Goal: Task Accomplishment & Management: Complete application form

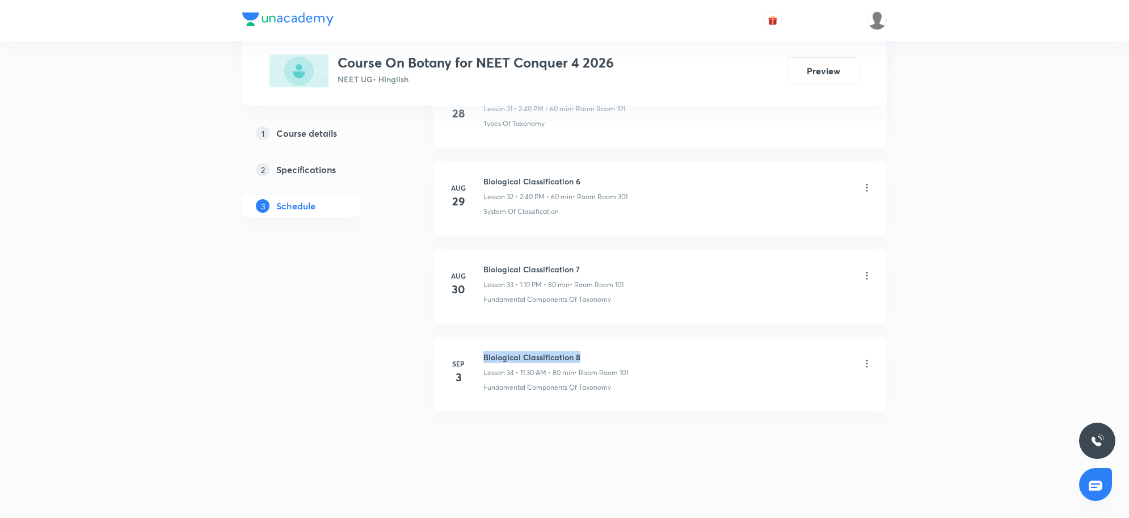
drag, startPoint x: 483, startPoint y: 356, endPoint x: 591, endPoint y: 363, distance: 108.0
click at [591, 363] on h6 "Biological Classification 8" at bounding box center [555, 357] width 145 height 12
copy h6 "Biological Classification 8"
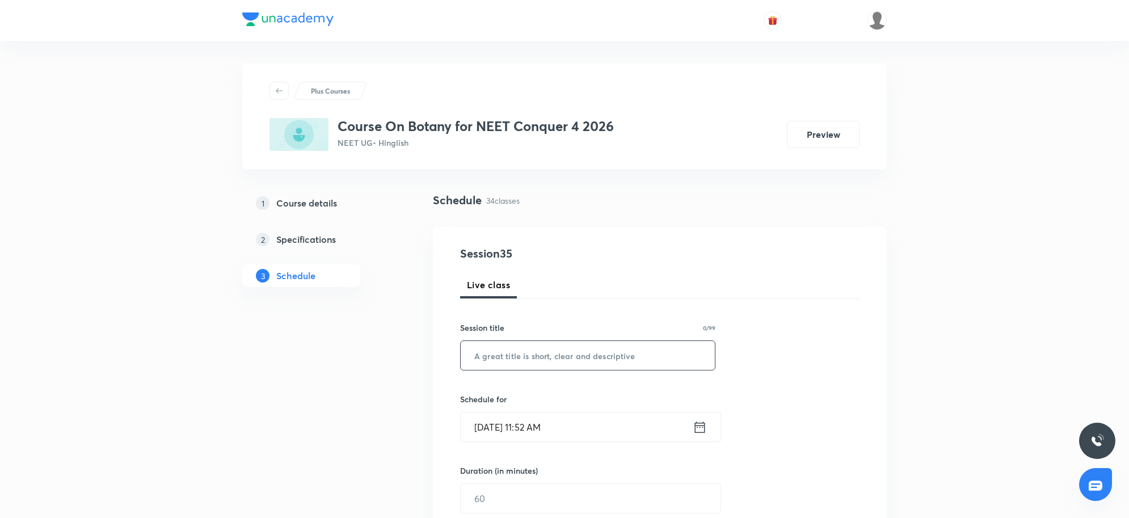
click at [599, 352] on input "text" at bounding box center [588, 355] width 254 height 29
paste input "Biological Classification 8"
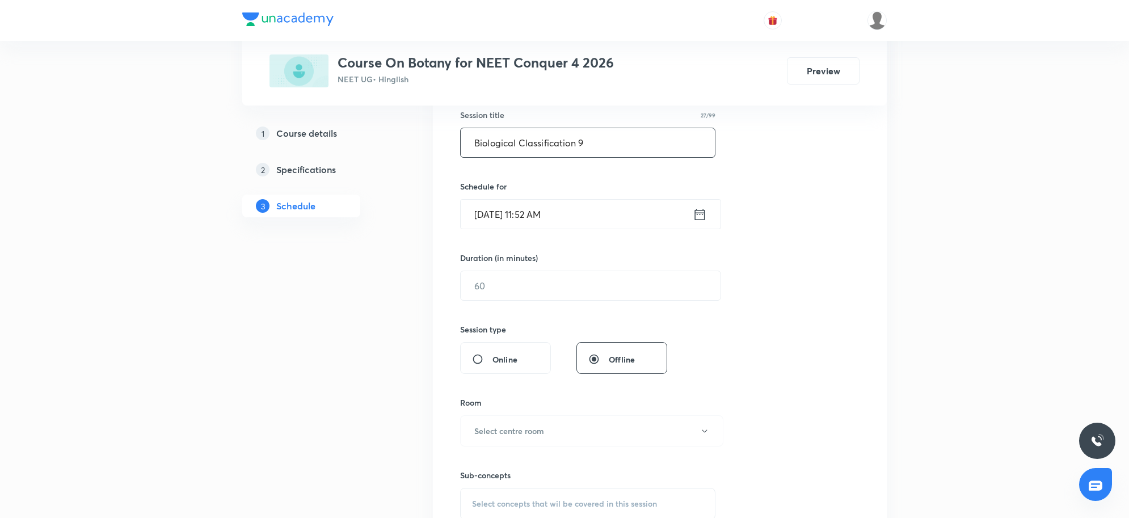
type input "Biological Classification 9"
click at [613, 183] on h6 "Schedule for" at bounding box center [587, 186] width 255 height 12
click at [611, 209] on input "Sep 4, 2025, 11:52 AM" at bounding box center [577, 214] width 232 height 29
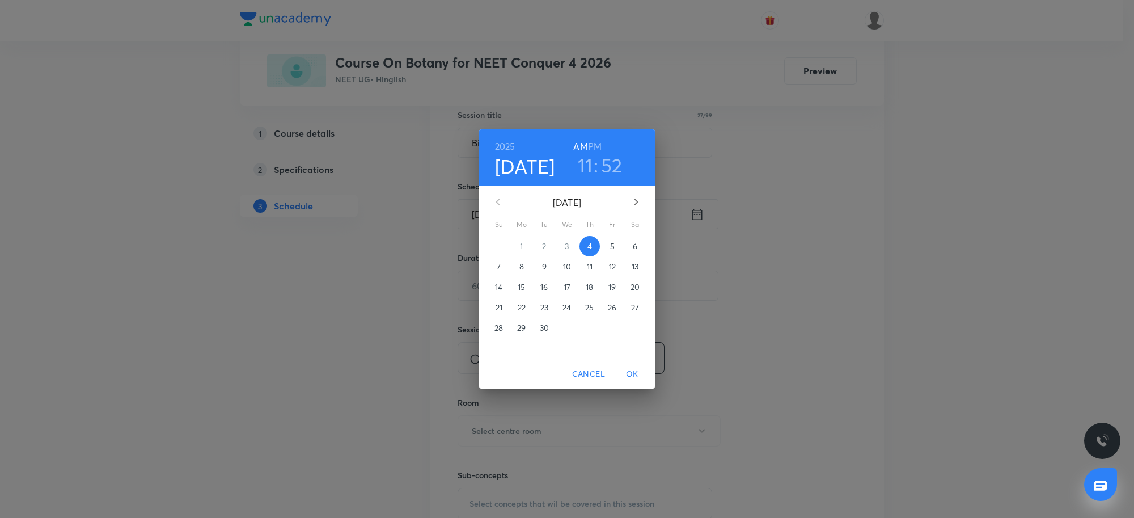
click at [594, 134] on div "2025 Sep 4 11 : 52 AM PM" at bounding box center [567, 157] width 176 height 57
drag, startPoint x: 594, startPoint y: 148, endPoint x: 589, endPoint y: 163, distance: 15.6
click at [594, 148] on h6 "PM" at bounding box center [595, 146] width 14 height 16
click at [589, 163] on h3 "11" at bounding box center [585, 165] width 15 height 24
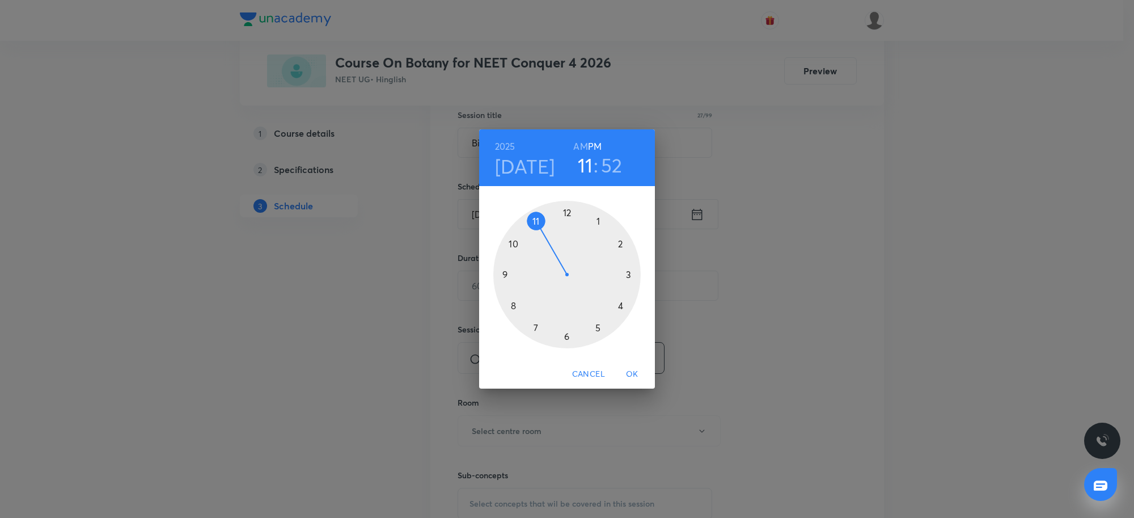
drag, startPoint x: 597, startPoint y: 217, endPoint x: 606, endPoint y: 230, distance: 16.4
click at [597, 217] on div at bounding box center [566, 274] width 147 height 147
click at [621, 246] on div at bounding box center [566, 274] width 147 height 147
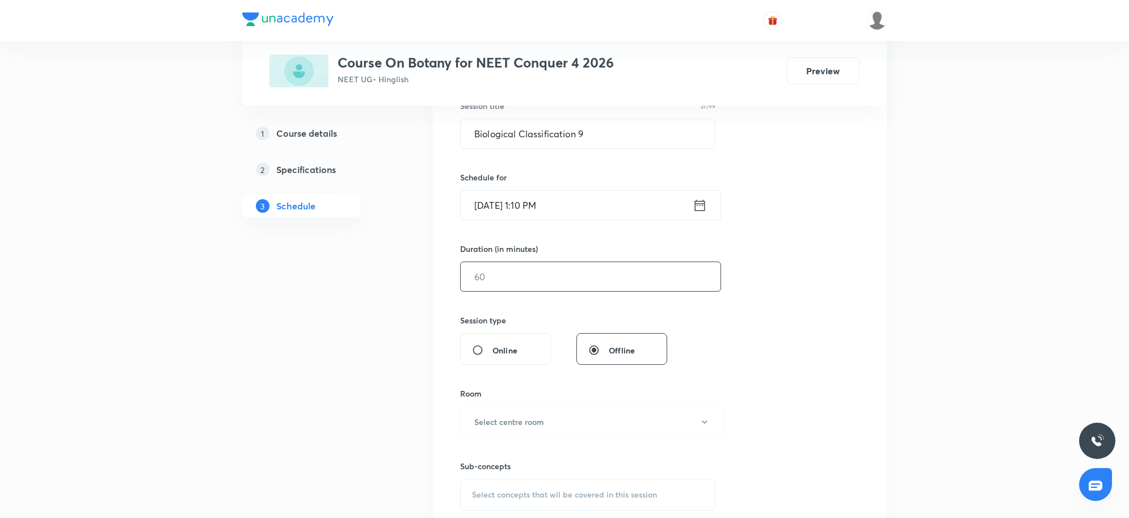
scroll to position [284, 0]
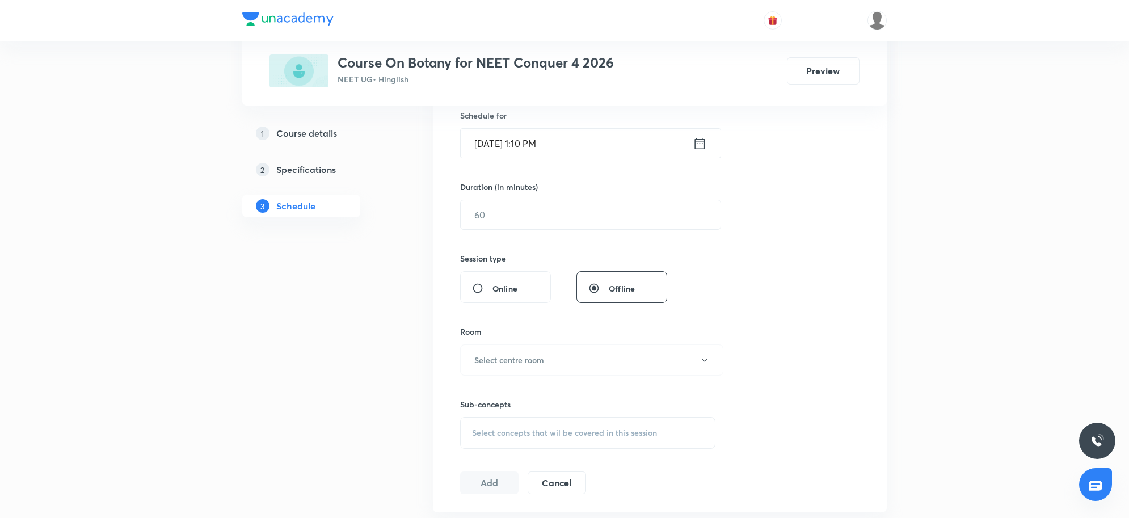
click at [551, 233] on div "Session 35 Live class Session title 27/99 Biological Classification 9 ​ Schedul…" at bounding box center [659, 227] width 399 height 533
click at [554, 227] on input "text" at bounding box center [591, 214] width 260 height 29
type input "80"
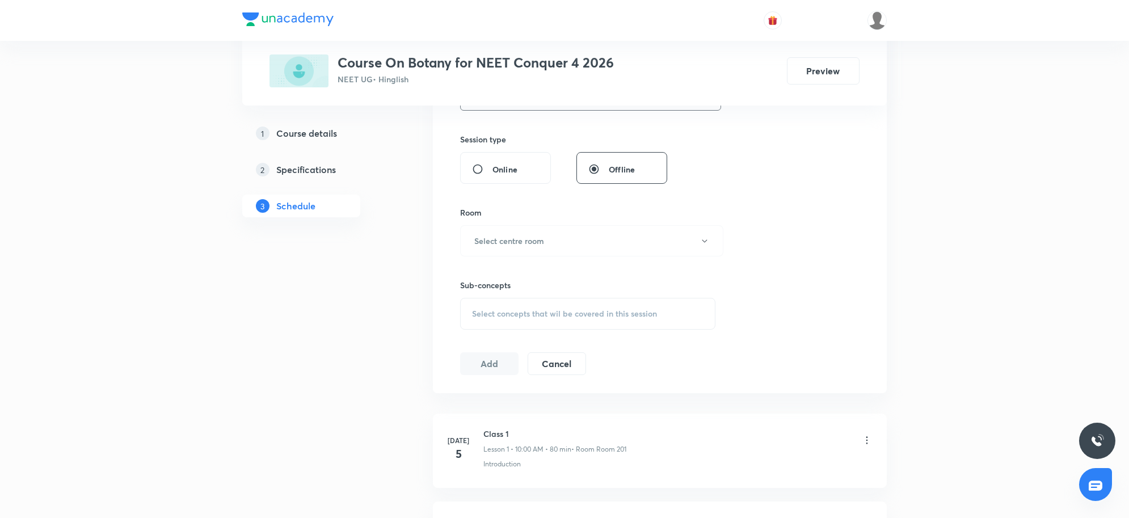
scroll to position [425, 0]
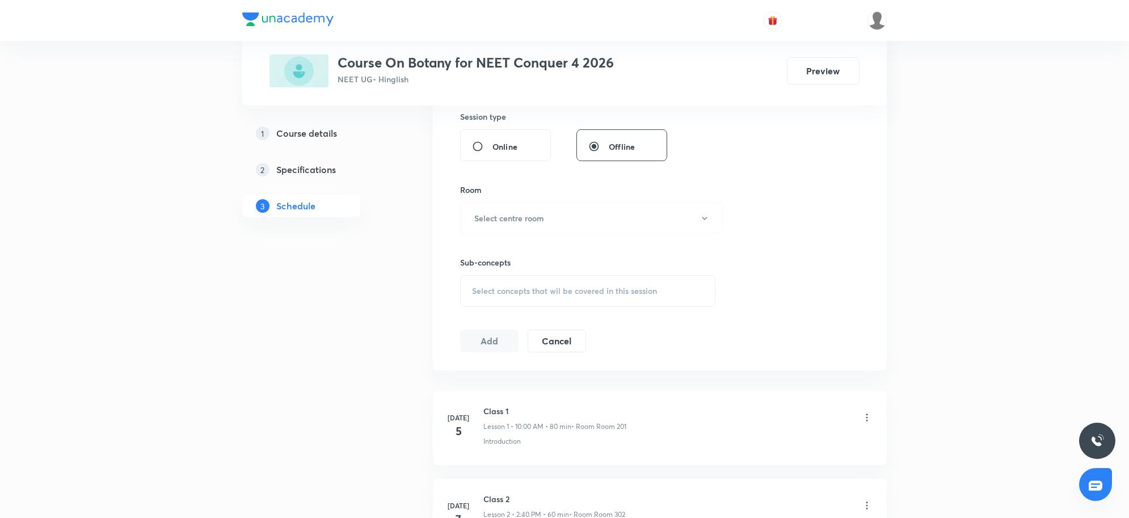
click at [554, 227] on button "Select centre room" at bounding box center [591, 217] width 263 height 31
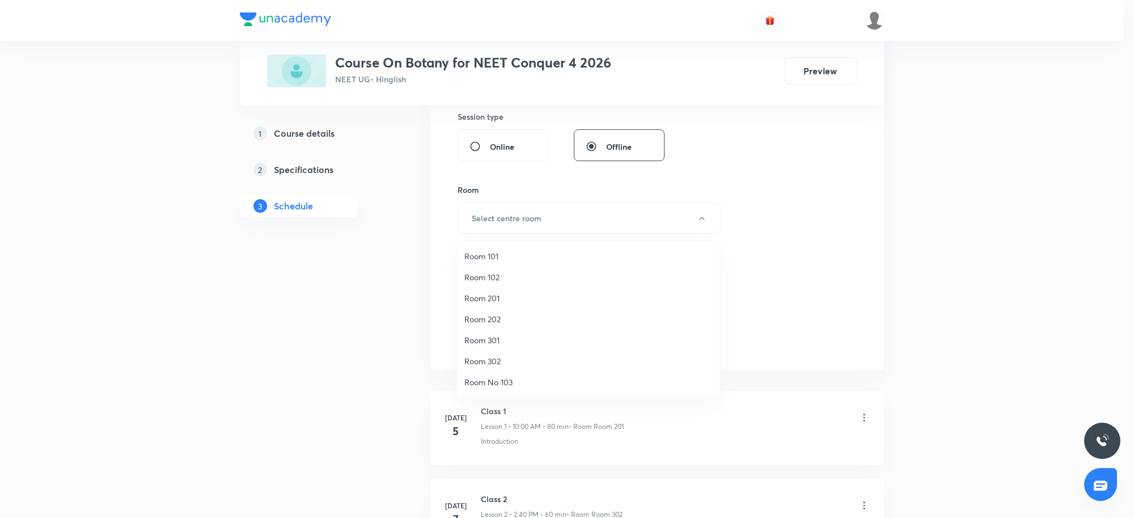
click at [479, 259] on span "Room 101" at bounding box center [588, 256] width 248 height 12
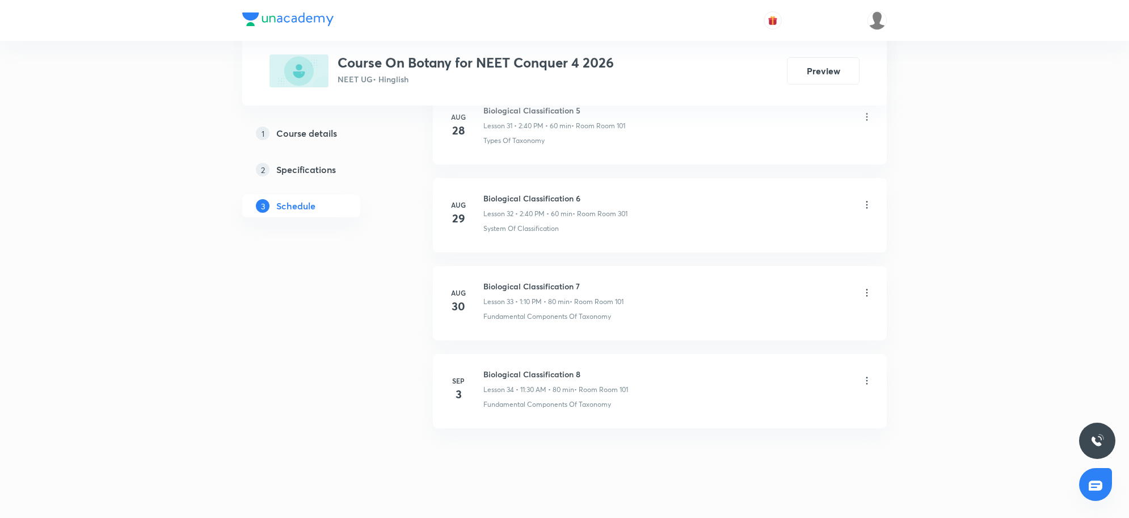
scroll to position [3389, 0]
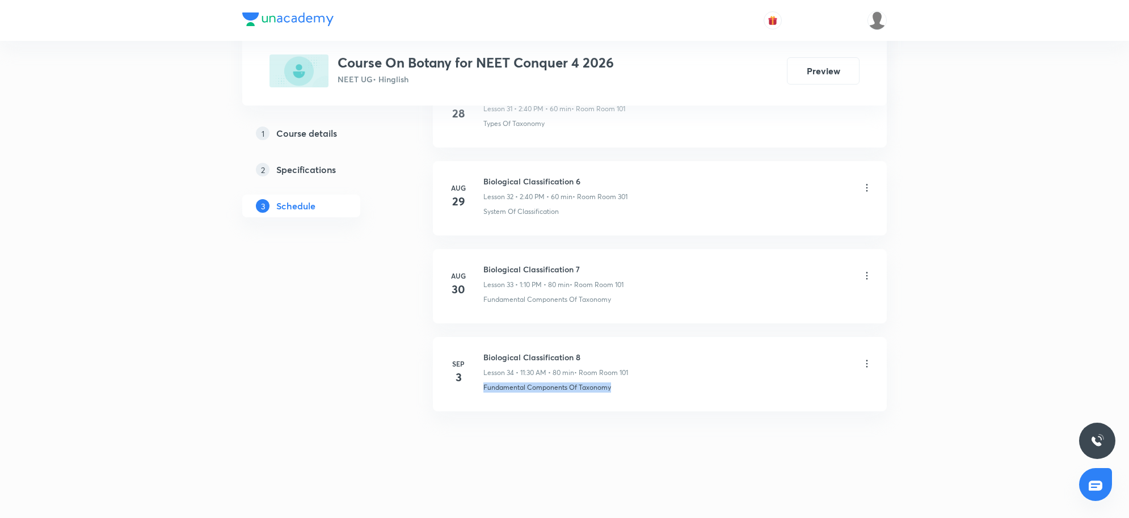
drag, startPoint x: 487, startPoint y: 387, endPoint x: 610, endPoint y: 400, distance: 123.8
click at [610, 400] on li "Sep 3 Biological Classification 8 Lesson 34 • 11:30 AM • 80 min • Room Room 101…" at bounding box center [660, 374] width 454 height 74
copy p "Fundamental Components Of Taxonomy"
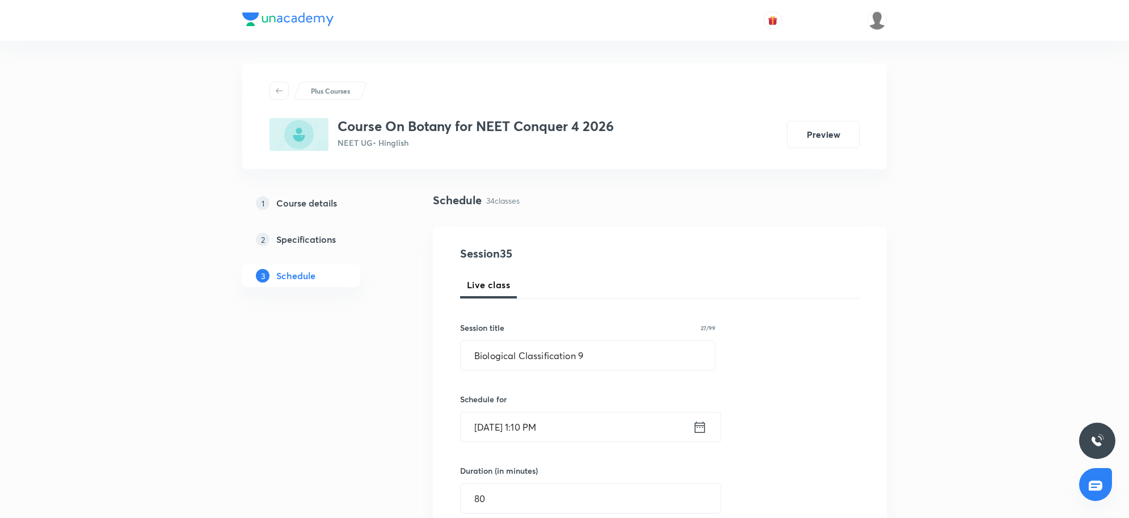
scroll to position [425, 0]
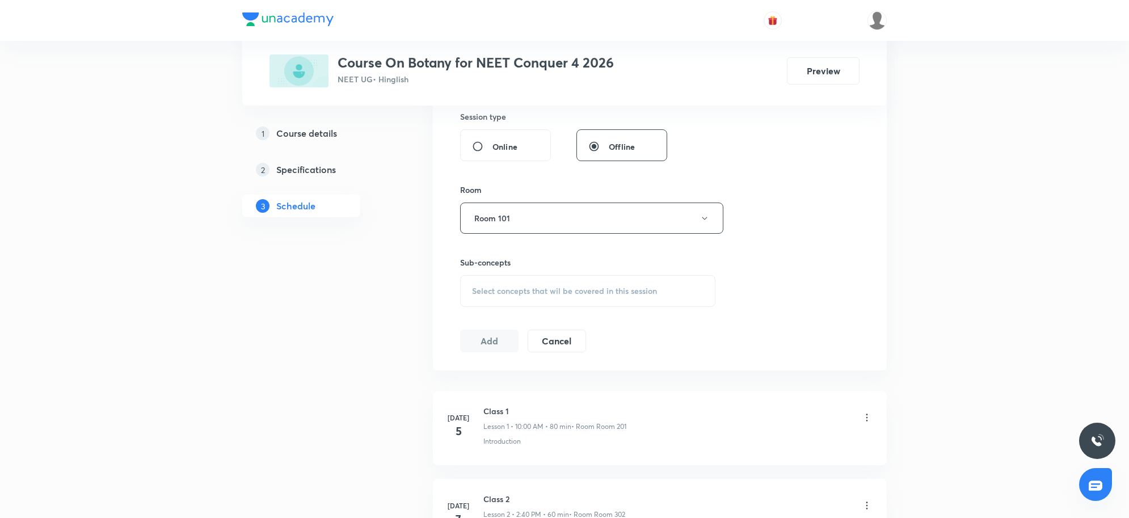
click at [591, 299] on div "Select concepts that wil be covered in this session" at bounding box center [587, 291] width 255 height 32
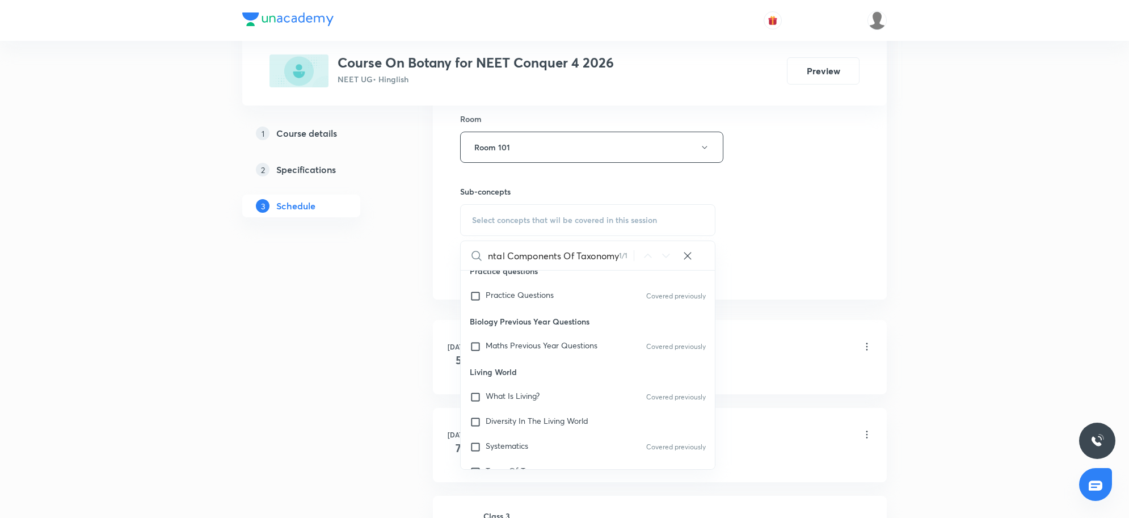
scroll to position [149, 0]
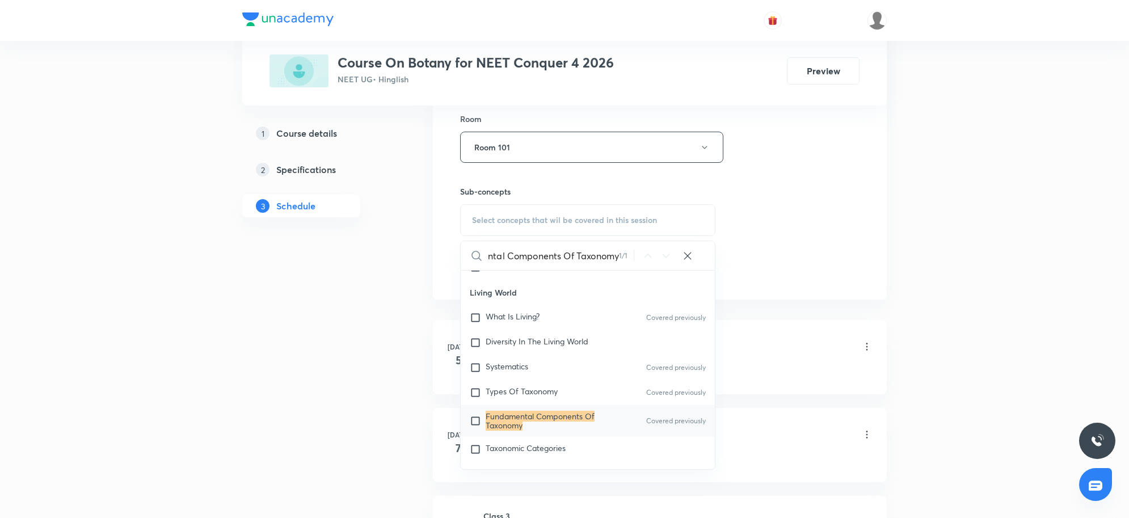
type input "Fundamental Components Of Taxonomy"
click at [560, 415] on mark "Fundamental Components Of Taxonomy" at bounding box center [539, 421] width 109 height 20
checkbox input "true"
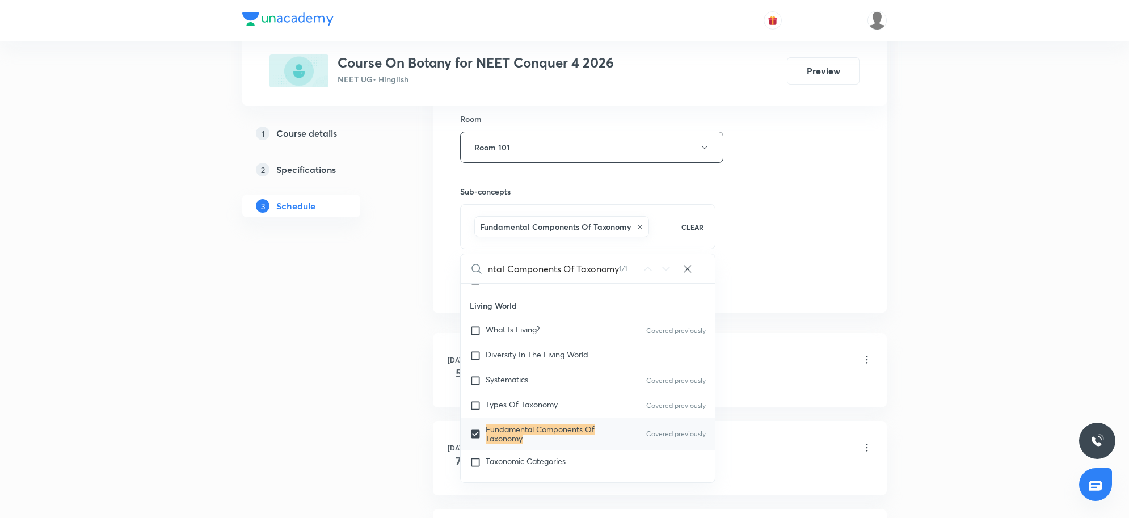
scroll to position [0, 0]
click at [843, 258] on div "Session 35 Live class Session title 27/99 Biological Classification 9 ​ Schedul…" at bounding box center [659, 22] width 399 height 546
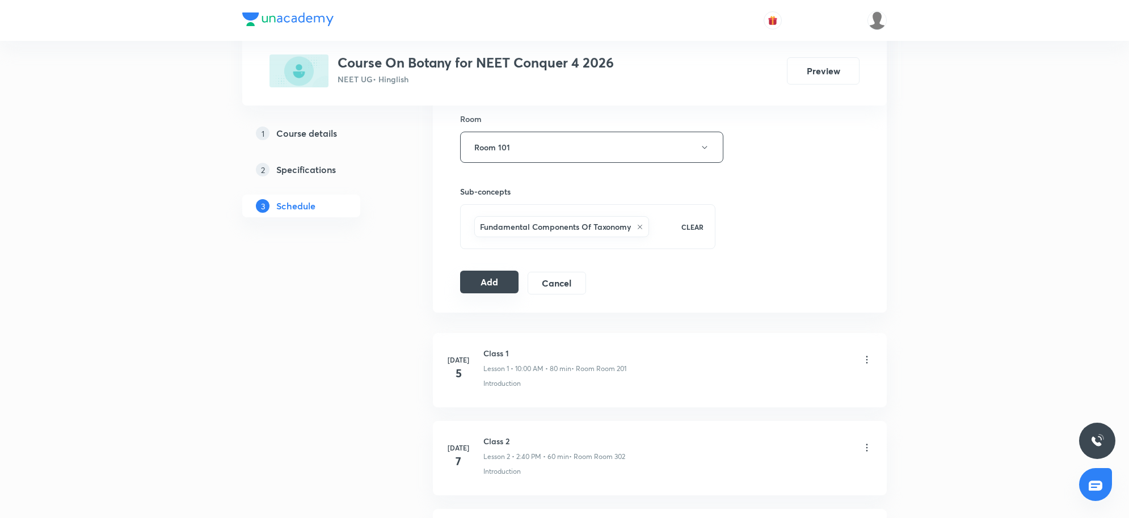
click at [502, 293] on button "Add" at bounding box center [489, 282] width 58 height 23
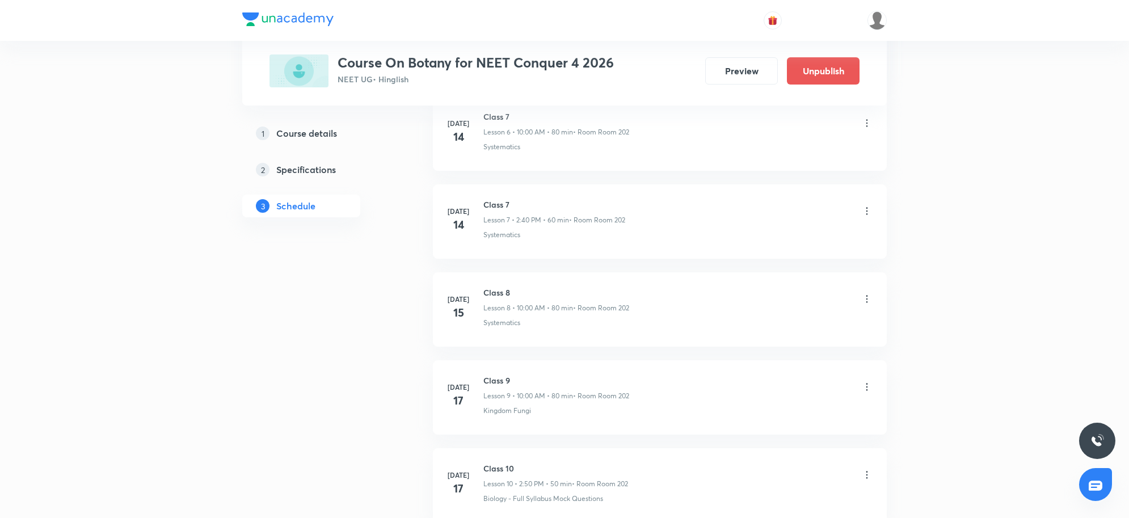
scroll to position [2955, 0]
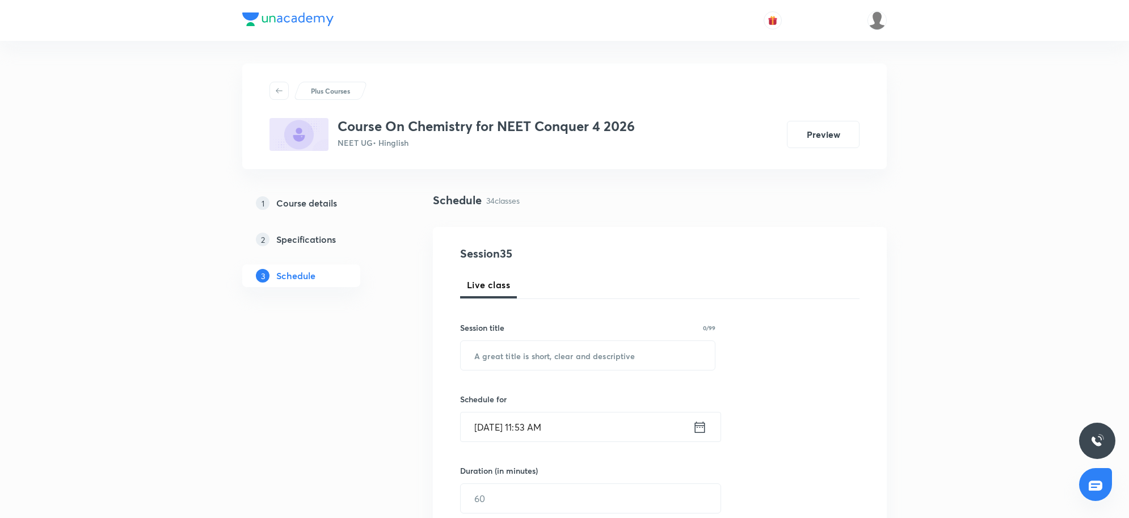
scroll to position [3461, 0]
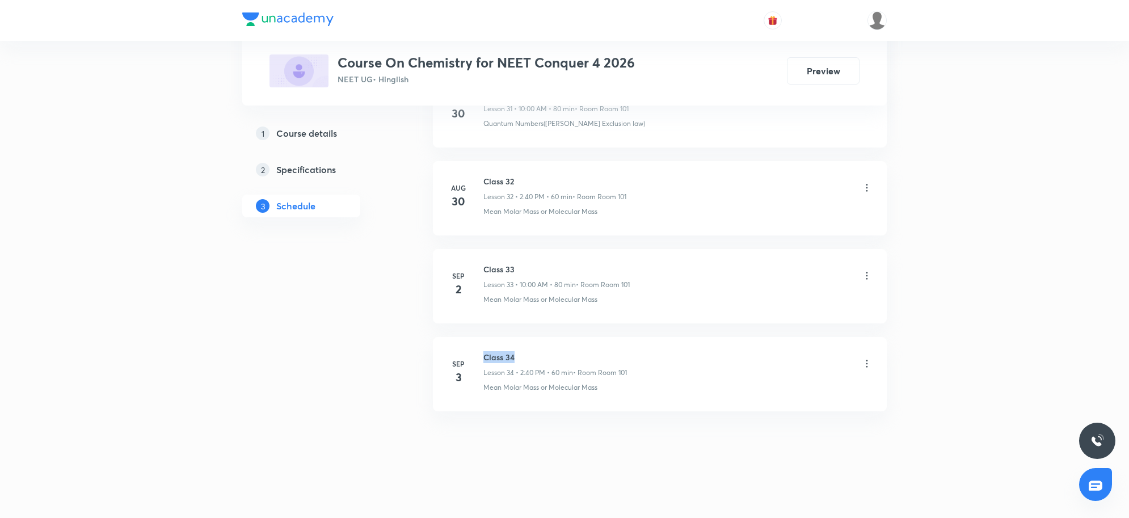
drag, startPoint x: 484, startPoint y: 356, endPoint x: 537, endPoint y: 357, distance: 52.8
click at [537, 357] on h6 "Class 34" at bounding box center [554, 357] width 143 height 12
copy h6 "Class 34"
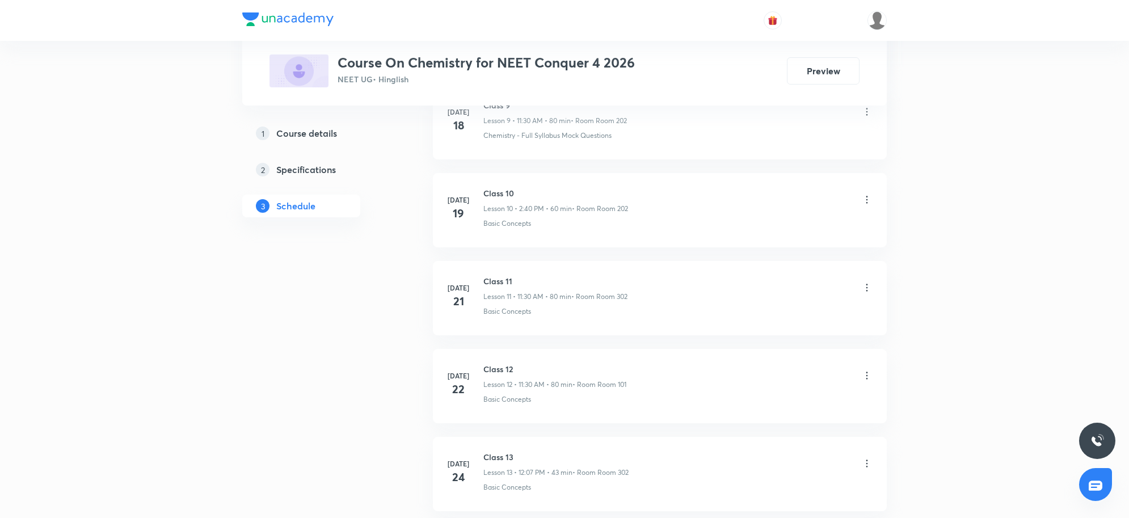
scroll to position [0, 0]
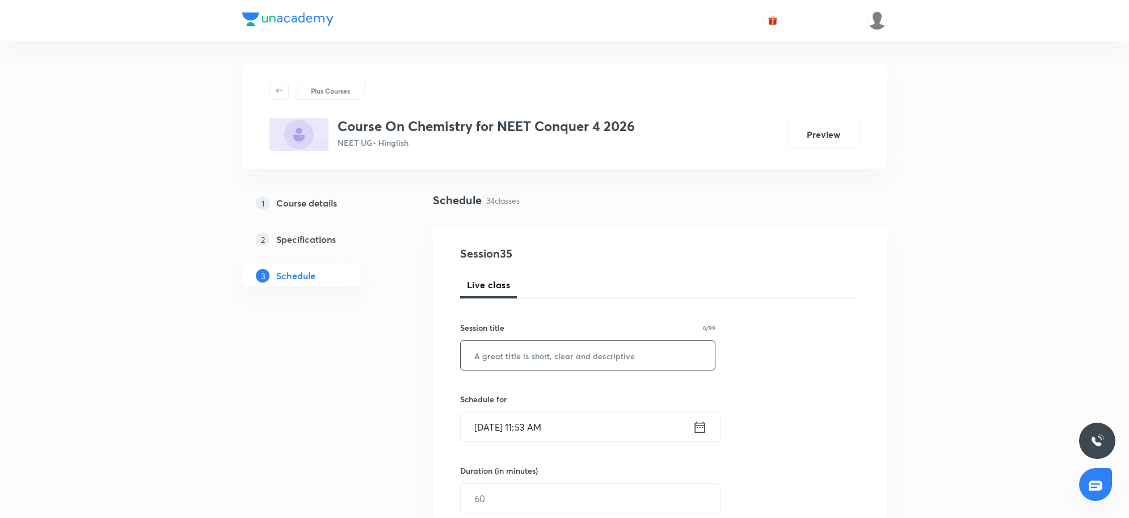
click at [563, 359] on input "text" at bounding box center [588, 355] width 254 height 29
paste input "Class 34"
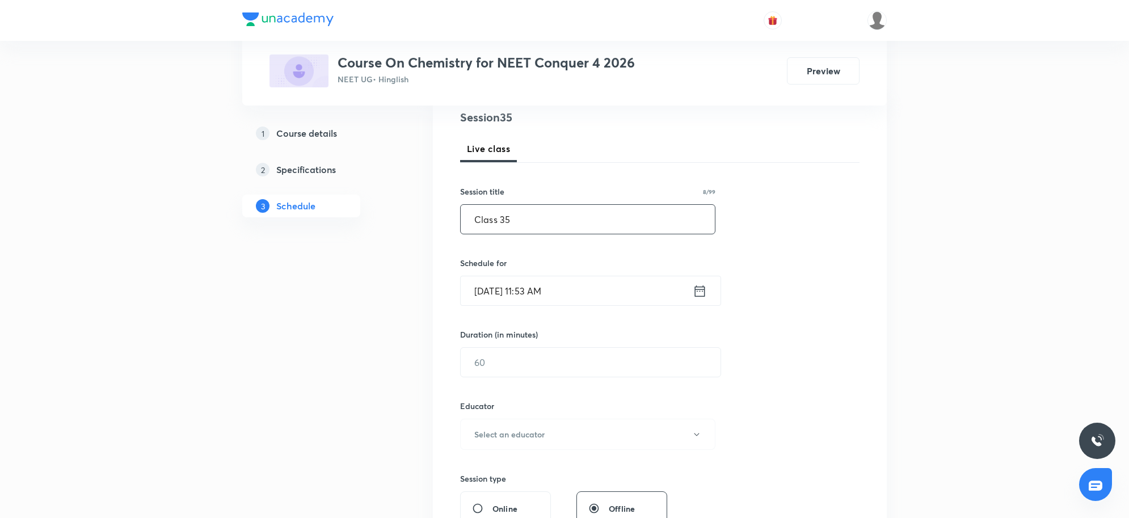
scroll to position [142, 0]
type input "Class 35"
click at [654, 273] on input "Sep 4, 2025, 11:53 AM" at bounding box center [577, 285] width 232 height 29
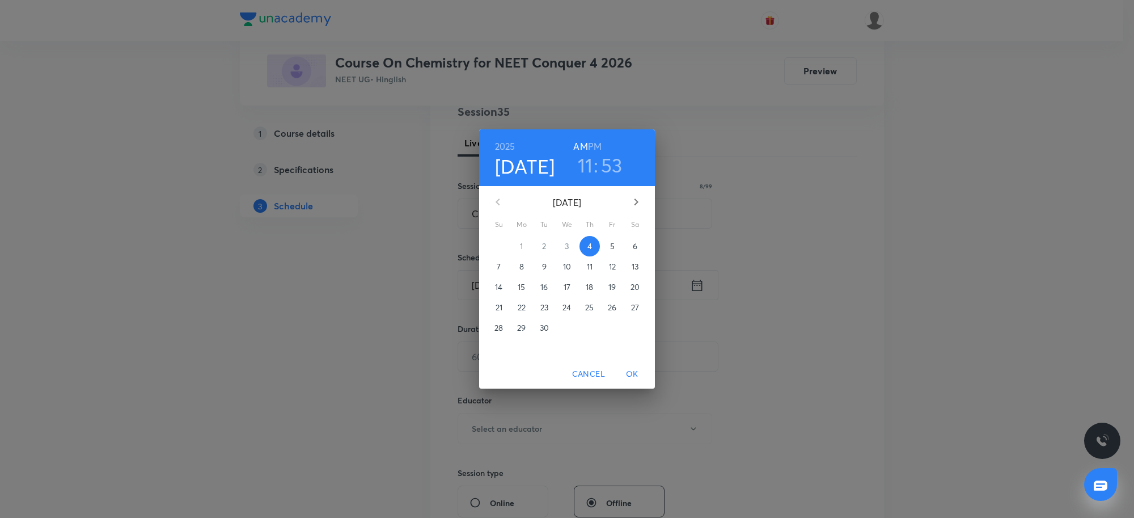
click at [594, 146] on h6 "PM" at bounding box center [595, 146] width 14 height 16
click at [584, 159] on h3 "11" at bounding box center [585, 165] width 15 height 24
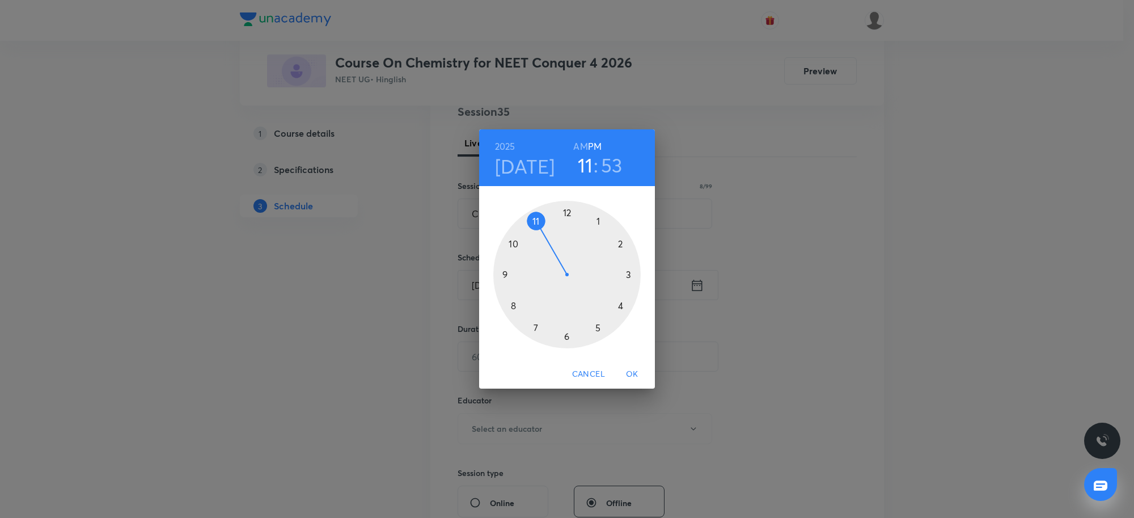
click at [622, 244] on div at bounding box center [566, 274] width 147 height 147
click at [515, 305] on div at bounding box center [566, 274] width 147 height 147
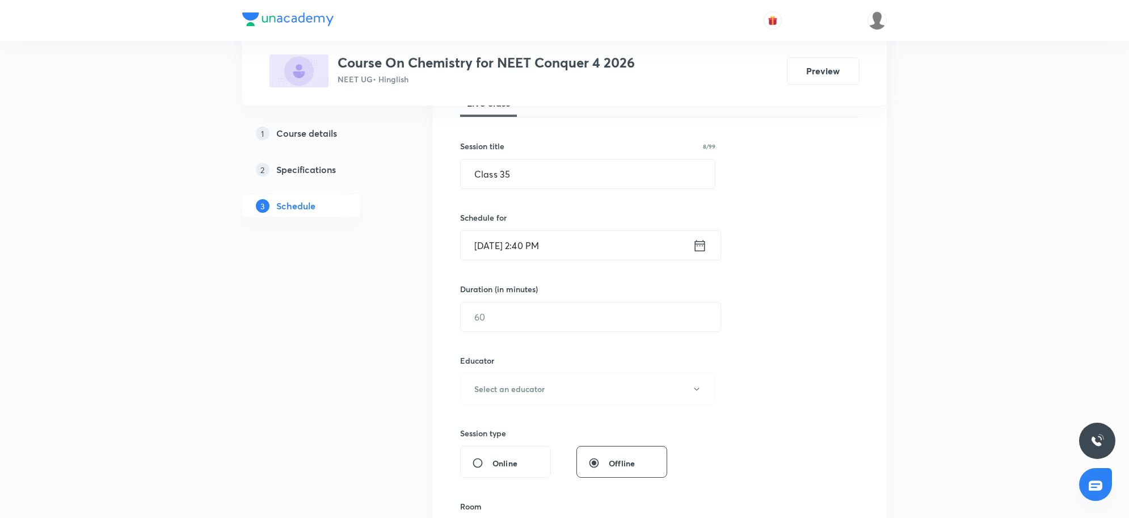
scroll to position [213, 0]
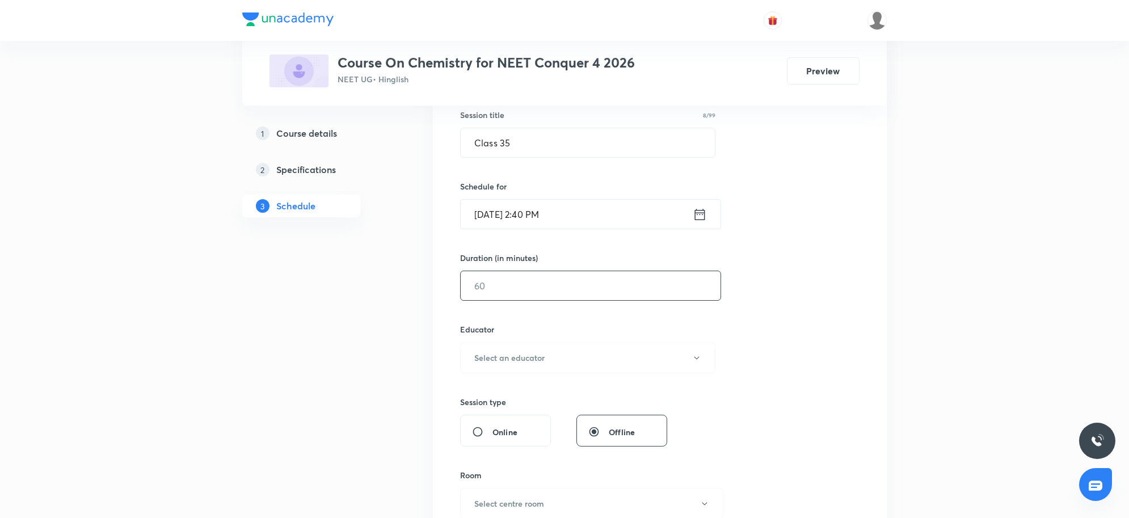
click at [520, 294] on input "text" at bounding box center [591, 285] width 260 height 29
type input "60"
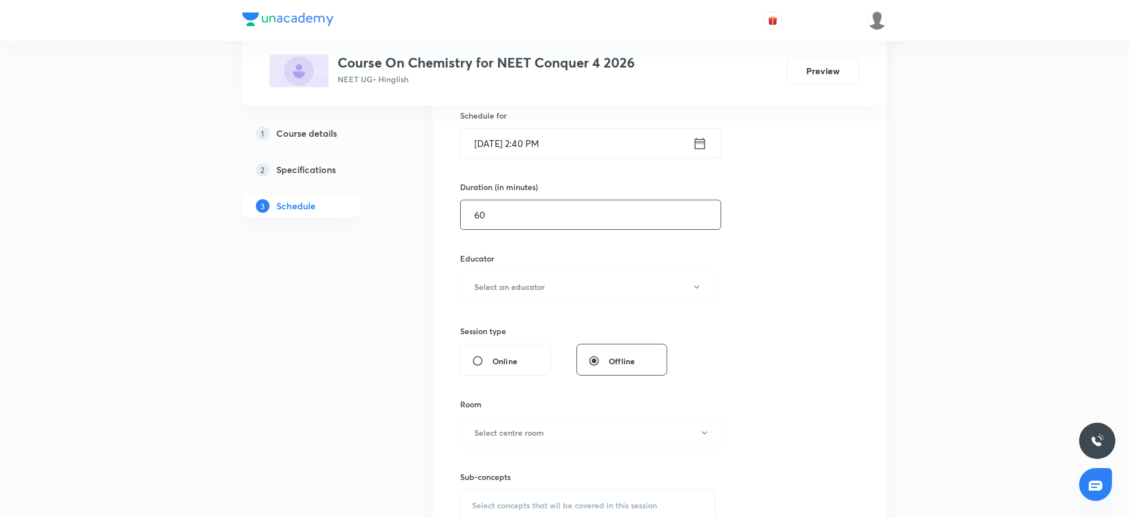
click at [520, 294] on button "Select an educator" at bounding box center [587, 286] width 255 height 31
click at [486, 344] on span "Sandeep Maurya" at bounding box center [588, 346] width 248 height 12
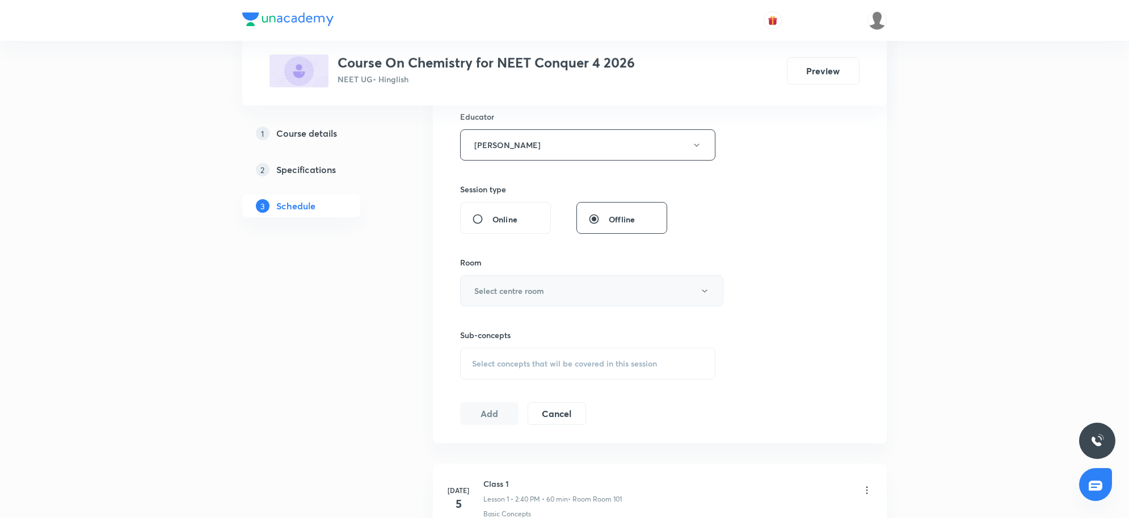
click at [565, 303] on button "Select centre room" at bounding box center [591, 290] width 263 height 31
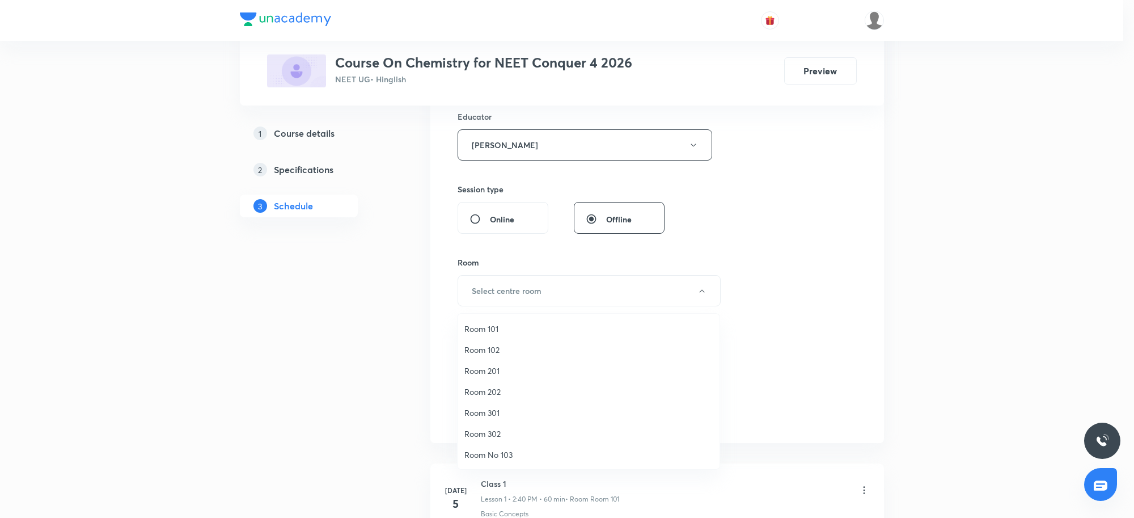
click at [503, 330] on span "Room 101" at bounding box center [588, 329] width 248 height 12
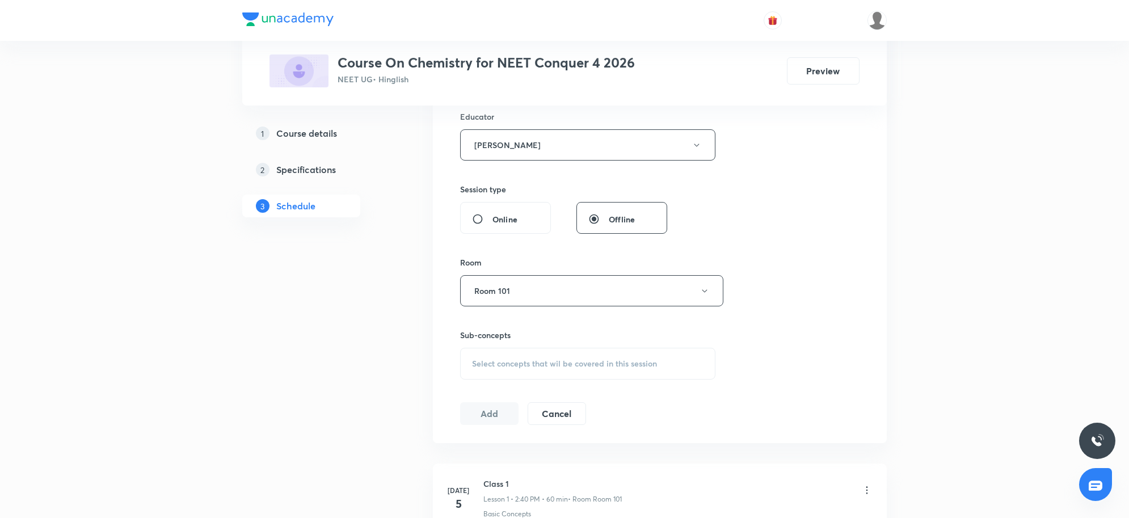
scroll to position [3461, 0]
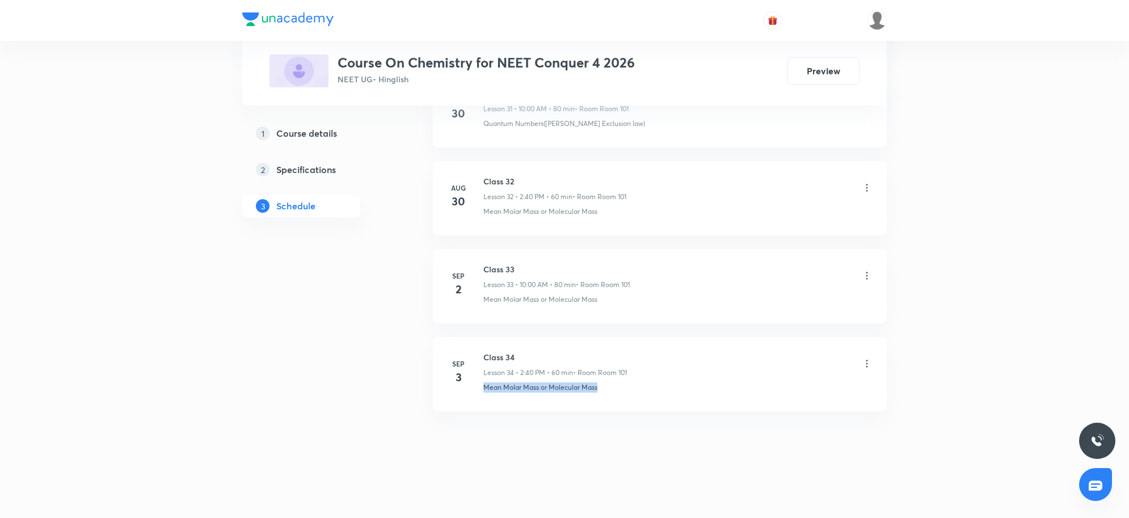
drag, startPoint x: 664, startPoint y: 400, endPoint x: 468, endPoint y: 416, distance: 195.7
copy p "Mean Molar Mass or Molecular Mass"
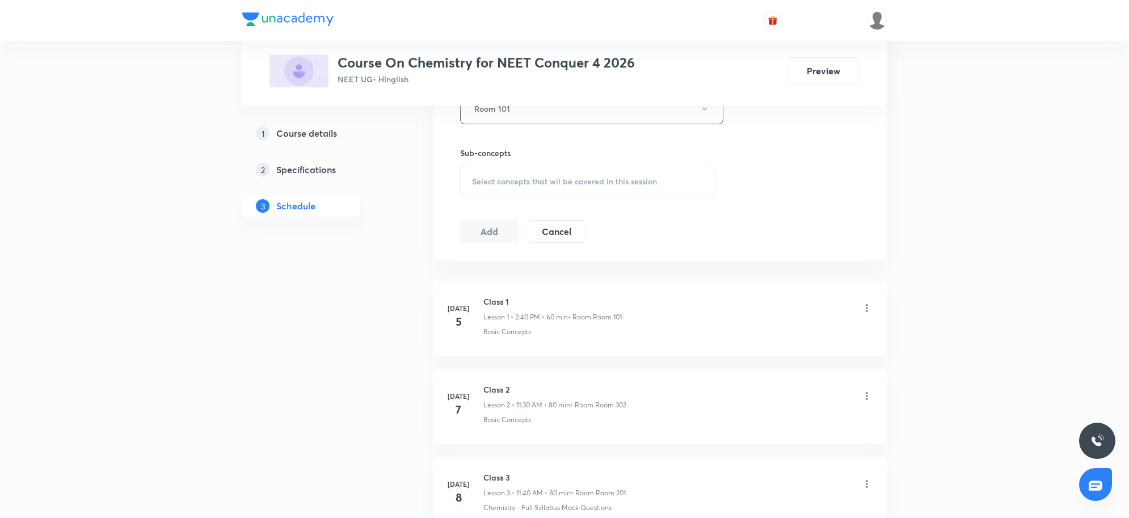
scroll to position [537, 0]
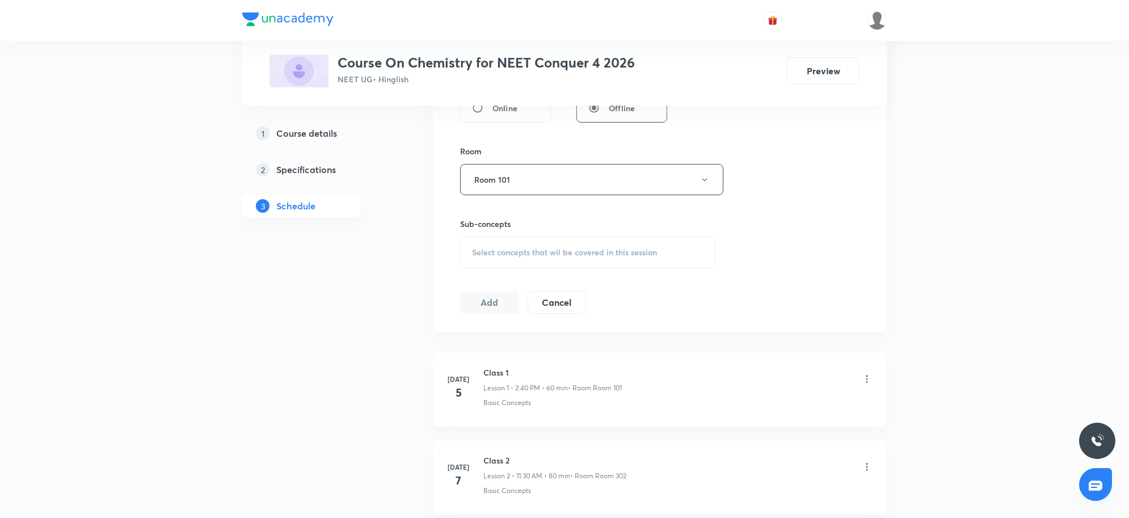
click at [641, 259] on div "Select concepts that wil be covered in this session" at bounding box center [587, 252] width 255 height 32
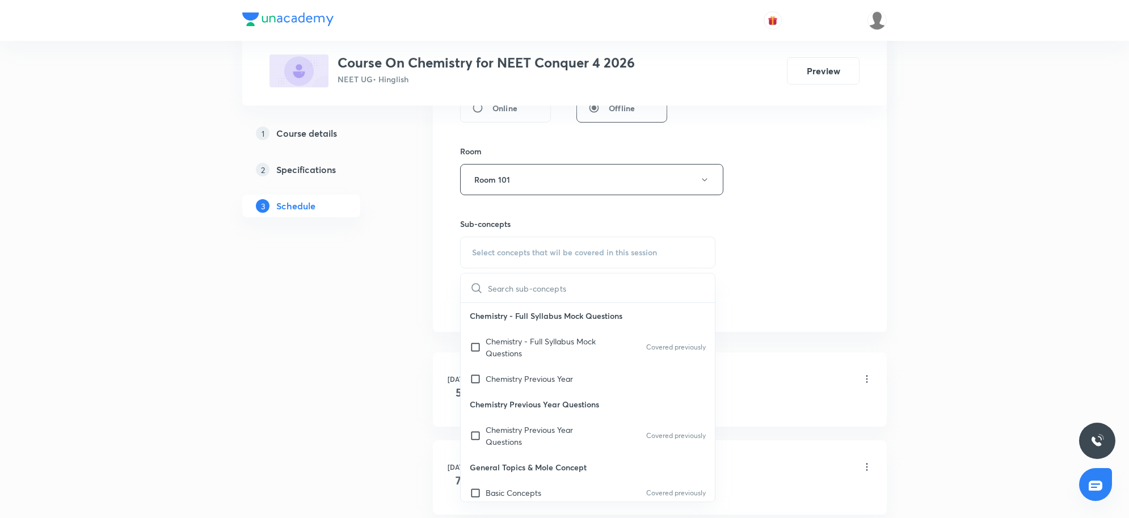
type input "v"
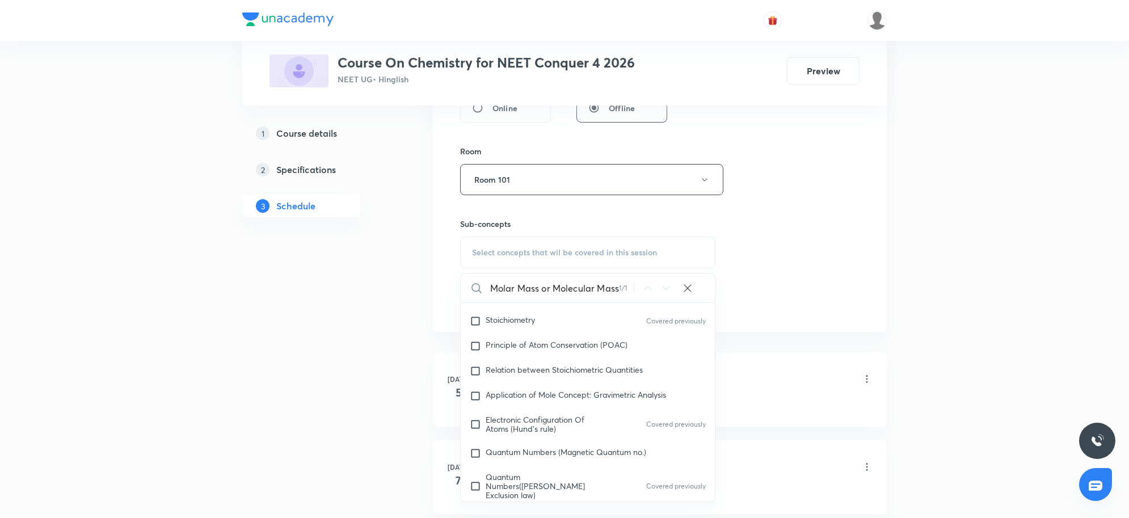
scroll to position [294, 0]
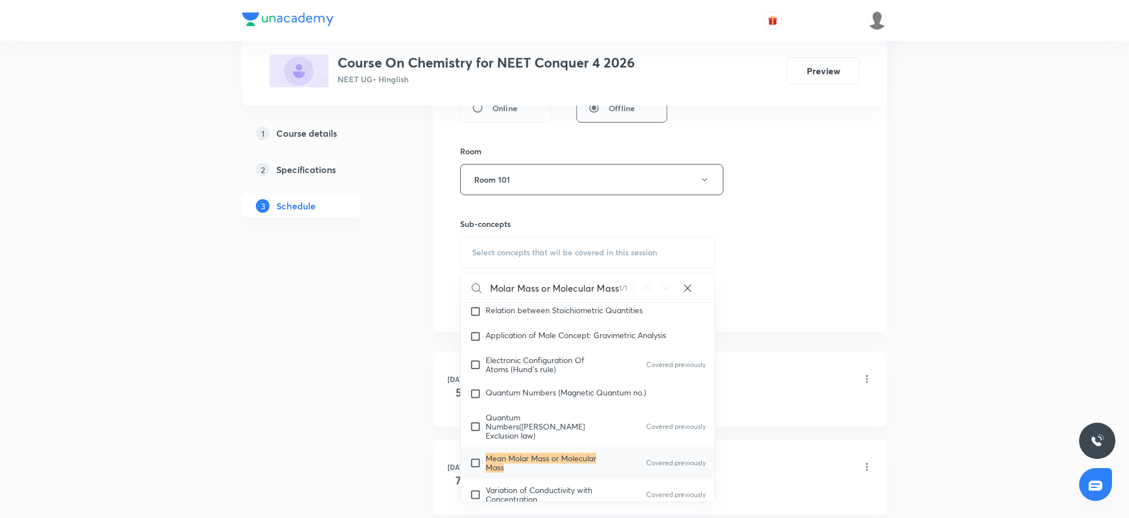
type input "Mean Molar Mass or Molecular Mass"
click at [538, 447] on div "Mean Molar Mass or Molecular Mass Covered previously" at bounding box center [588, 463] width 254 height 32
checkbox input "true"
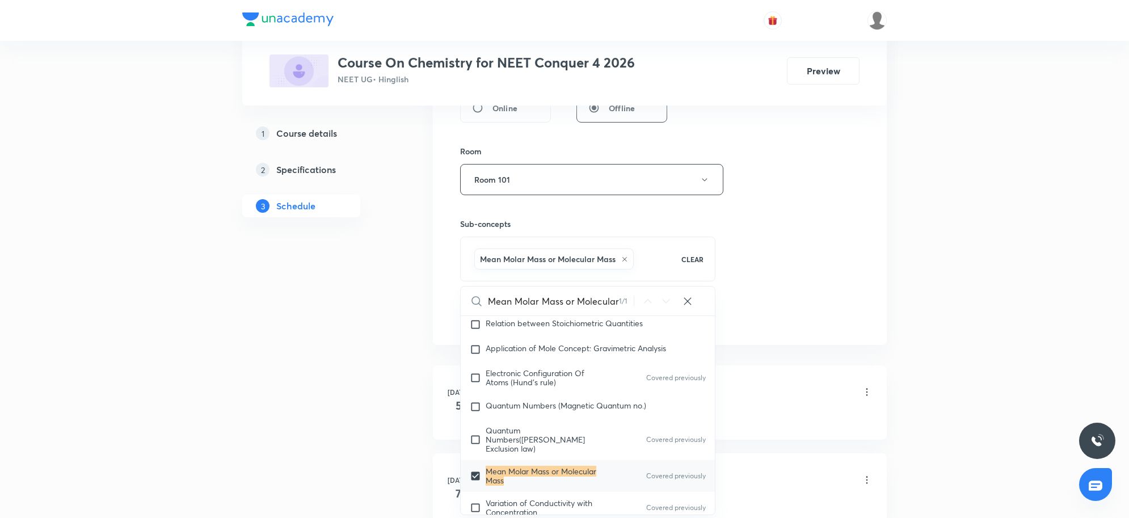
click at [782, 261] on div "Session 35 Live class Session title 8/99 Class 35 ​ Schedule for Sep 4, 2025, 2…" at bounding box center [659, 17] width 399 height 618
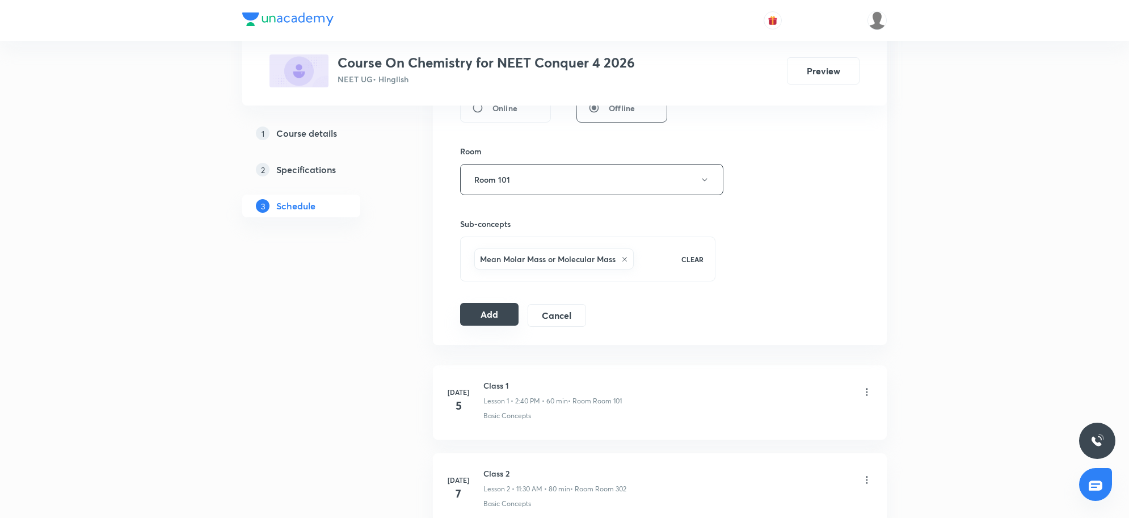
click at [494, 316] on button "Add" at bounding box center [489, 314] width 58 height 23
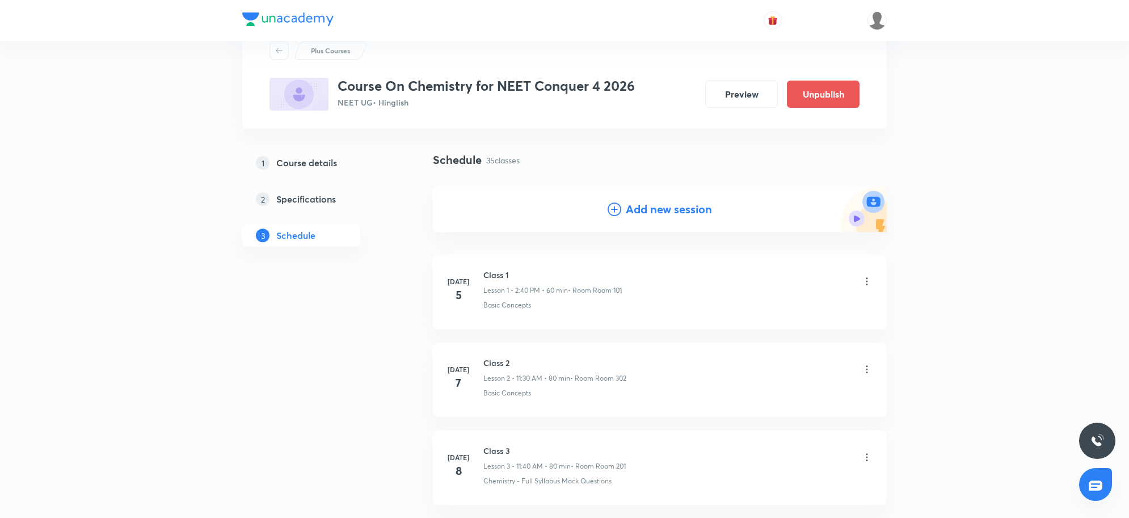
scroll to position [2955, 0]
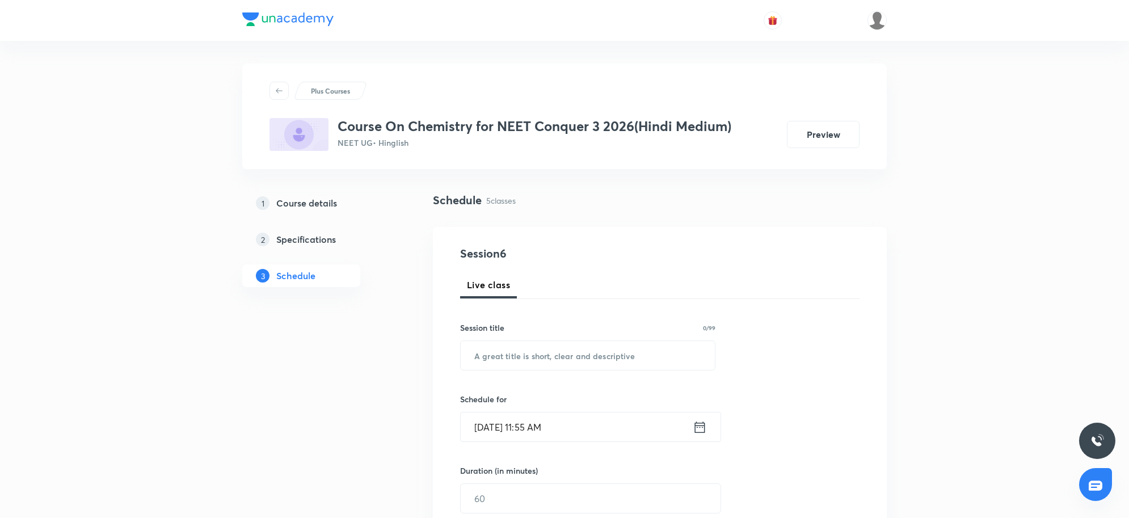
scroll to position [833, 0]
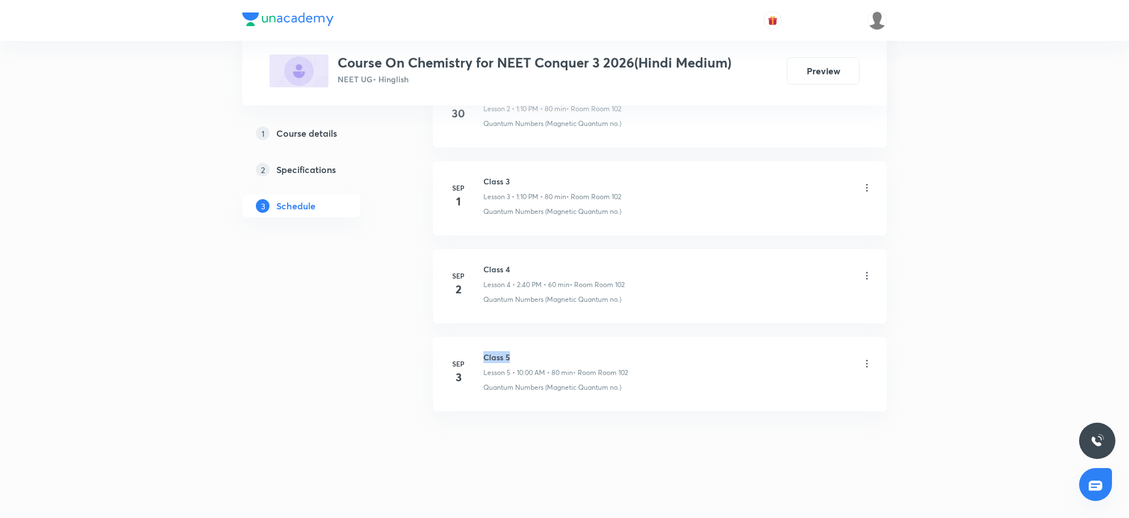
drag, startPoint x: 484, startPoint y: 356, endPoint x: 509, endPoint y: 349, distance: 26.4
click at [509, 349] on li "Sep 3 Class 5 Lesson 5 • 10:00 AM • 80 min • Room Room 102 Quantum Numbers (Mag…" at bounding box center [660, 374] width 454 height 74
copy h6 "Class 5"
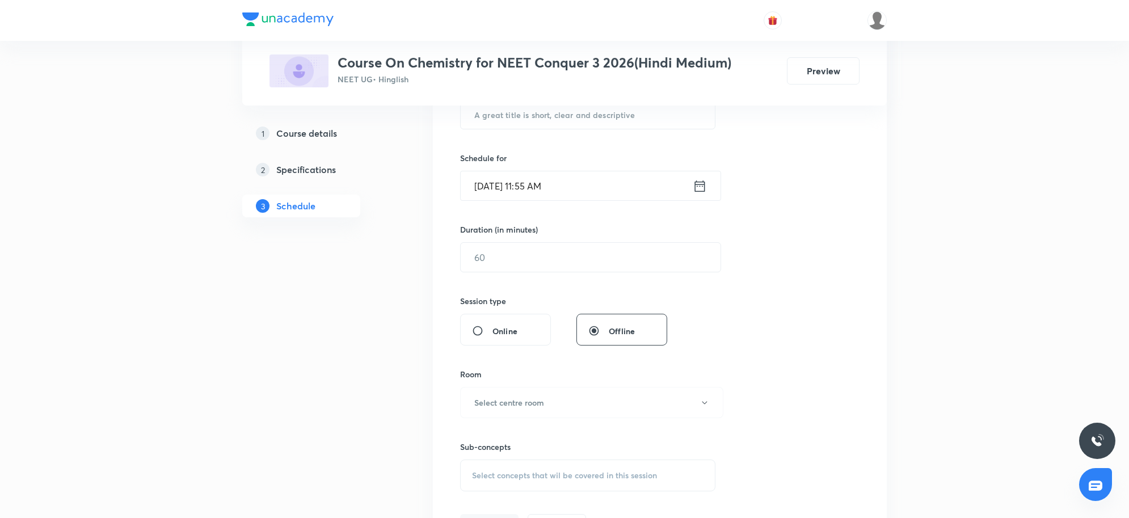
scroll to position [124, 0]
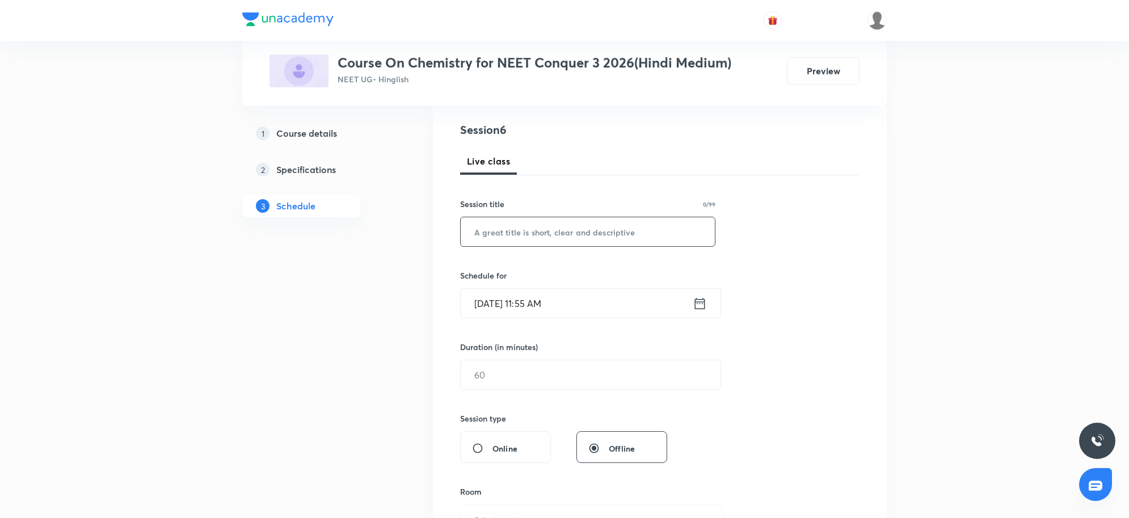
click at [548, 233] on input "text" at bounding box center [588, 231] width 254 height 29
paste input "Class 5"
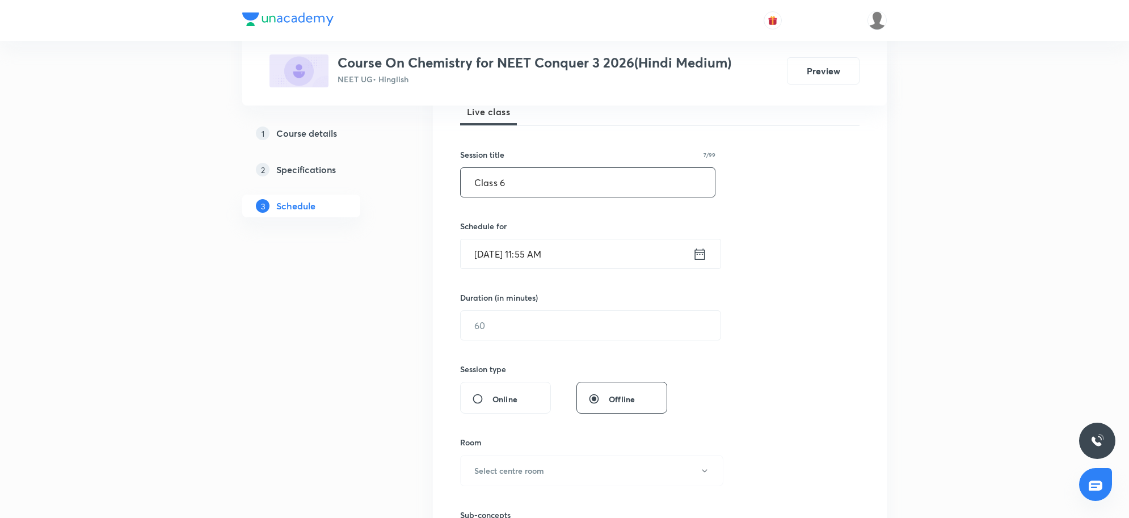
scroll to position [195, 0]
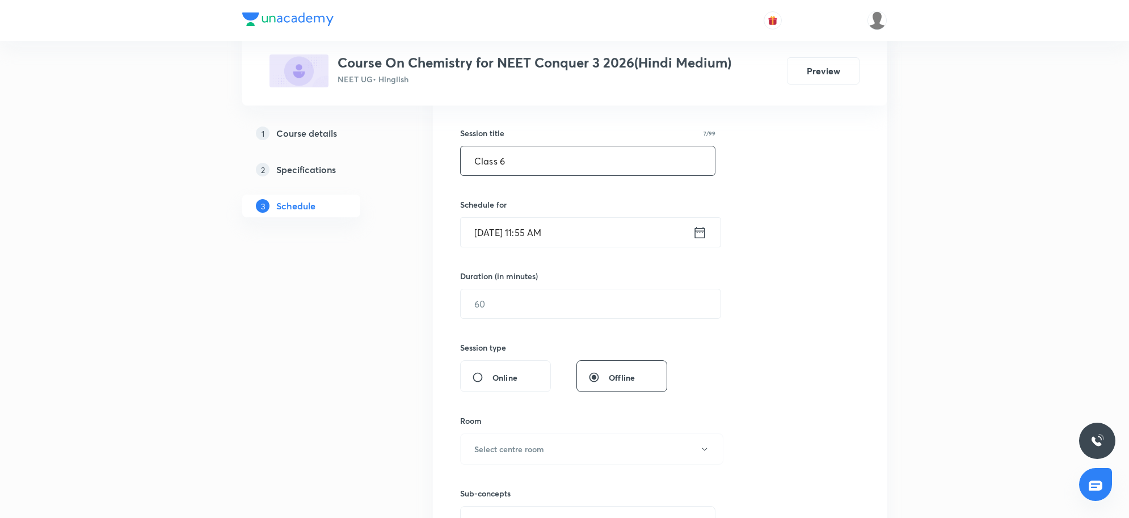
type input "Class 6"
click at [548, 233] on input "[DATE] 11:55 AM" at bounding box center [577, 232] width 232 height 29
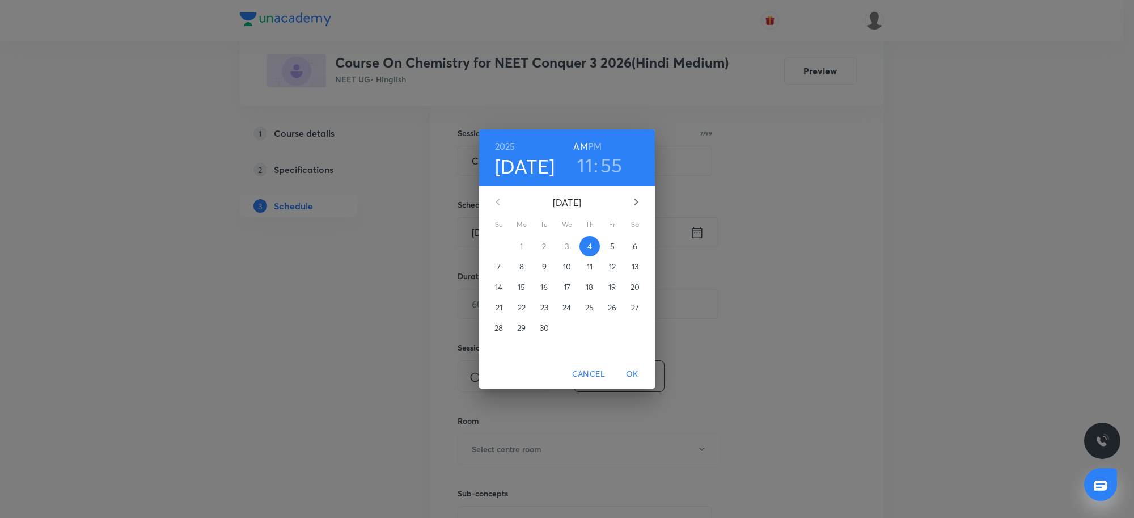
click at [597, 149] on h6 "PM" at bounding box center [595, 146] width 14 height 16
click at [588, 167] on h3 "11" at bounding box center [584, 165] width 15 height 24
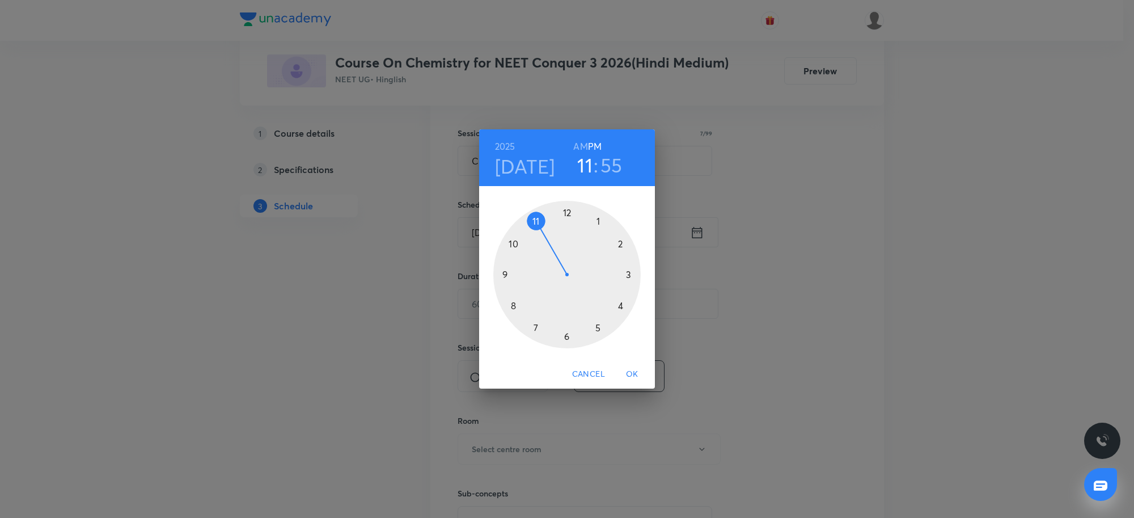
click at [599, 221] on div at bounding box center [566, 274] width 147 height 147
click at [622, 246] on div at bounding box center [566, 274] width 147 height 147
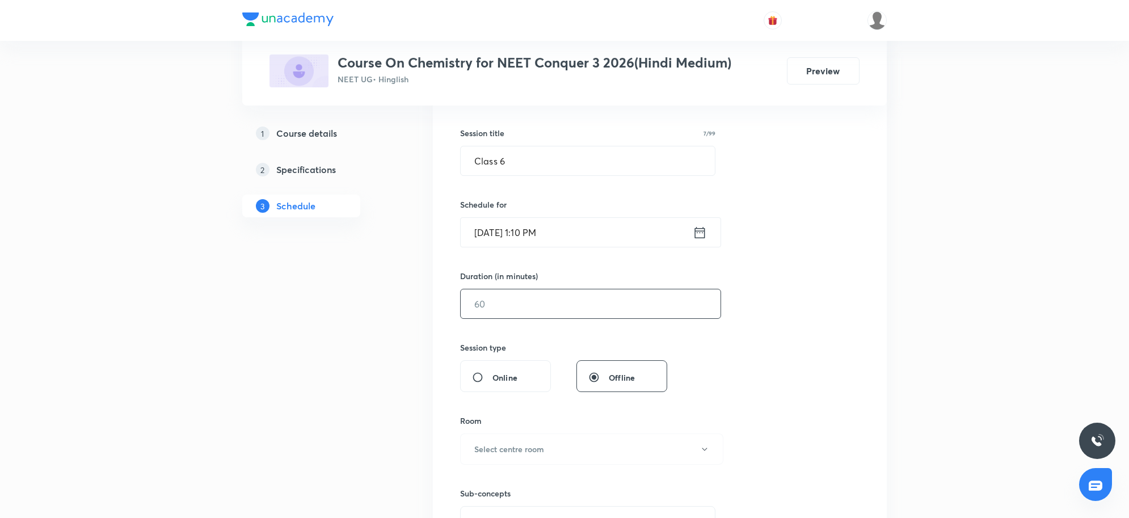
scroll to position [265, 0]
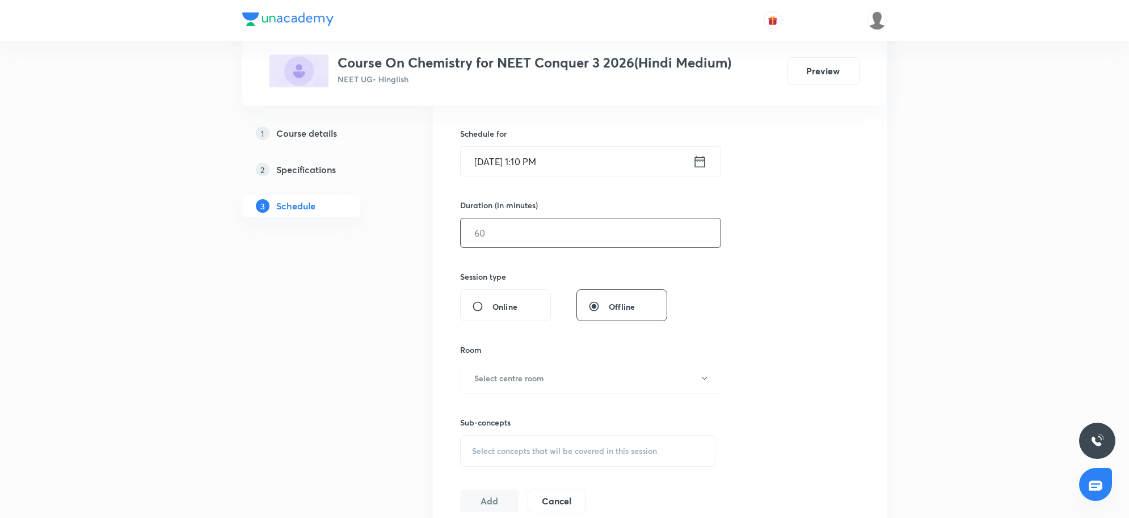
click at [557, 231] on input "text" at bounding box center [591, 232] width 260 height 29
type input "80"
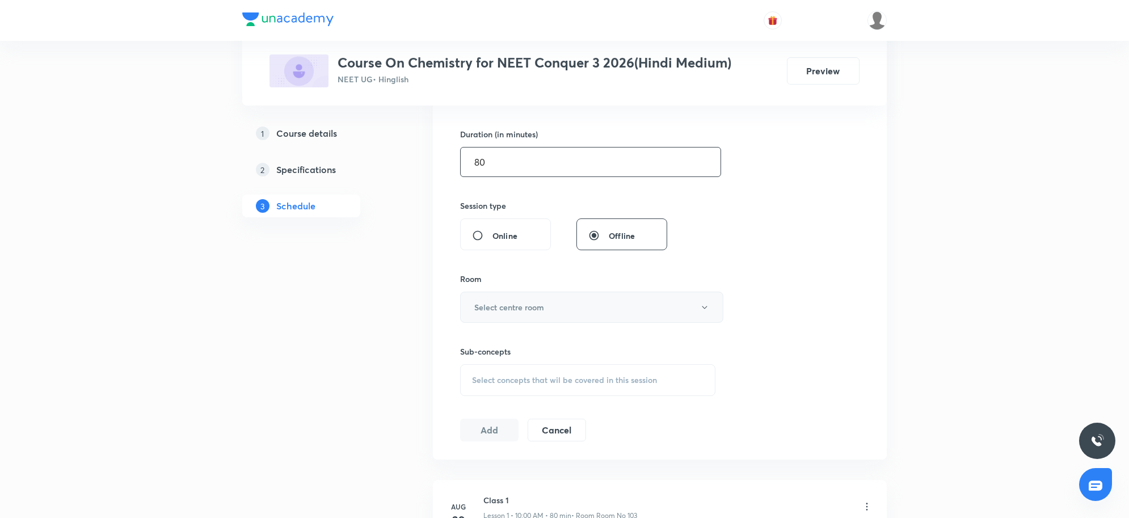
click at [571, 313] on button "Select centre room" at bounding box center [591, 307] width 263 height 31
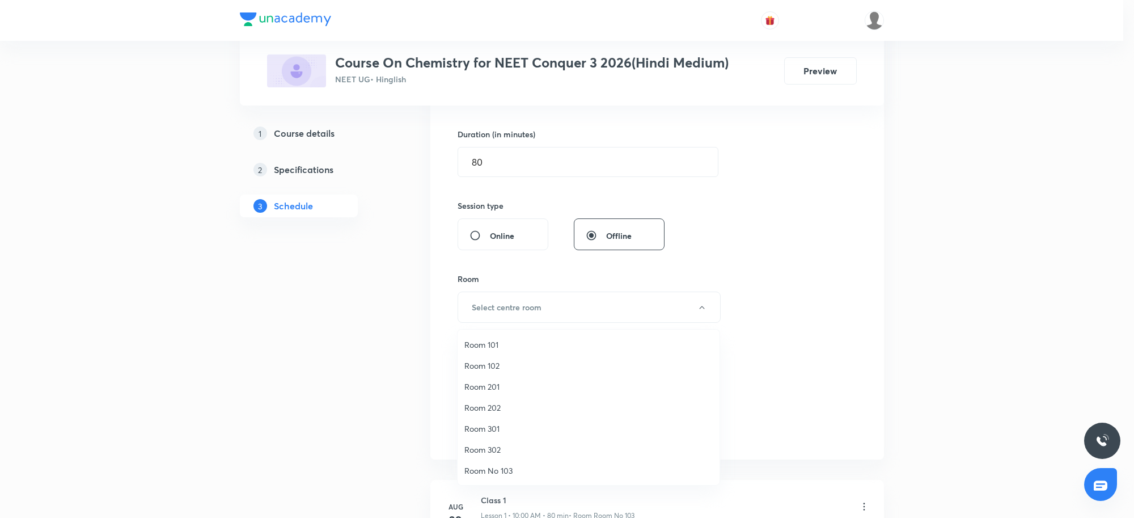
click at [482, 366] on span "Room 102" at bounding box center [588, 366] width 248 height 12
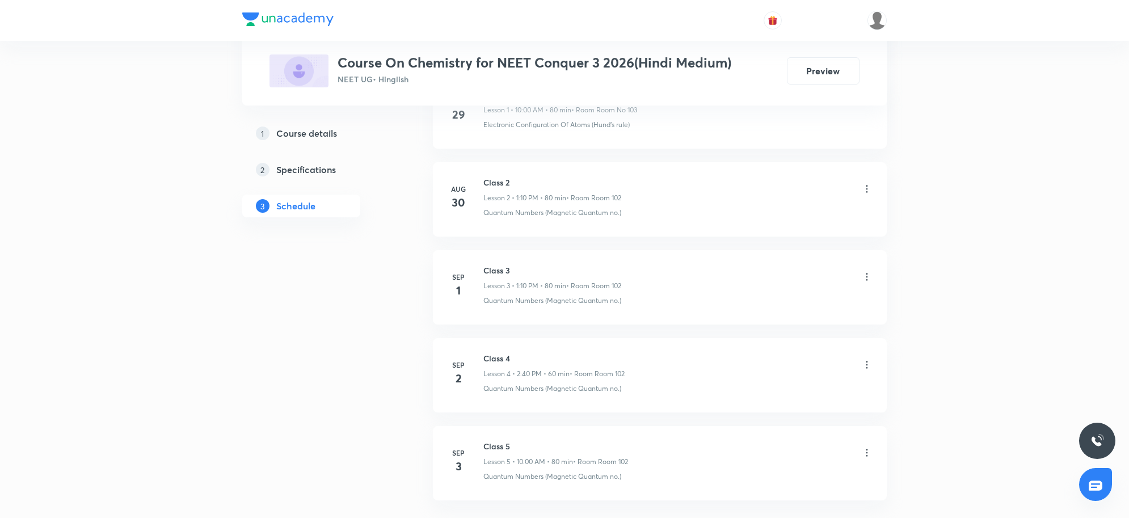
scroll to position [833, 0]
drag, startPoint x: 526, startPoint y: 386, endPoint x: 480, endPoint y: 391, distance: 46.8
click at [480, 391] on div "Sep 3 Class 5 Lesson 5 • 10:00 AM • 80 min • Room Room 102 Quantum Numbers (Mag…" at bounding box center [659, 371] width 425 height 41
copy p "Quantum Nu"
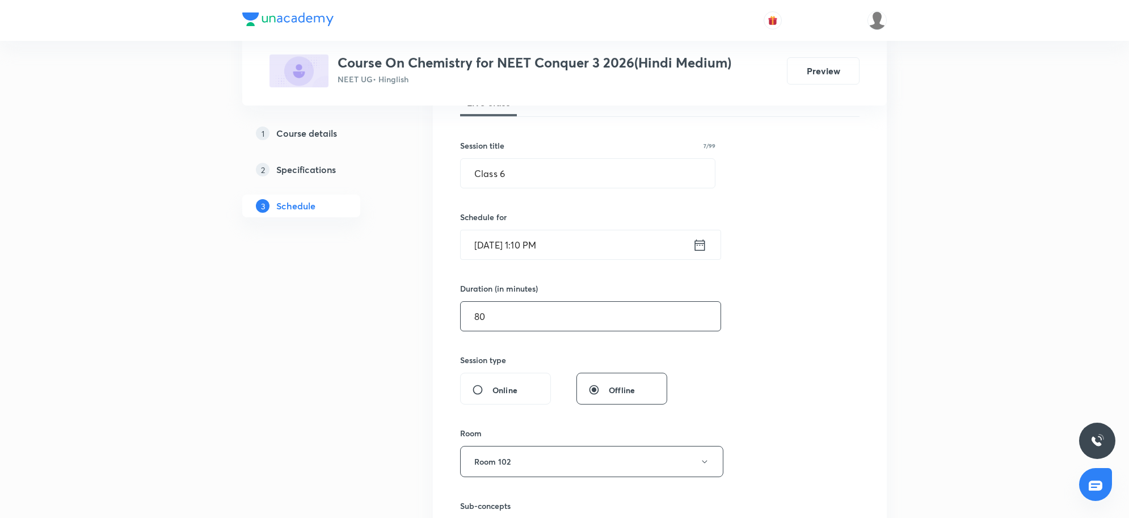
scroll to position [404, 0]
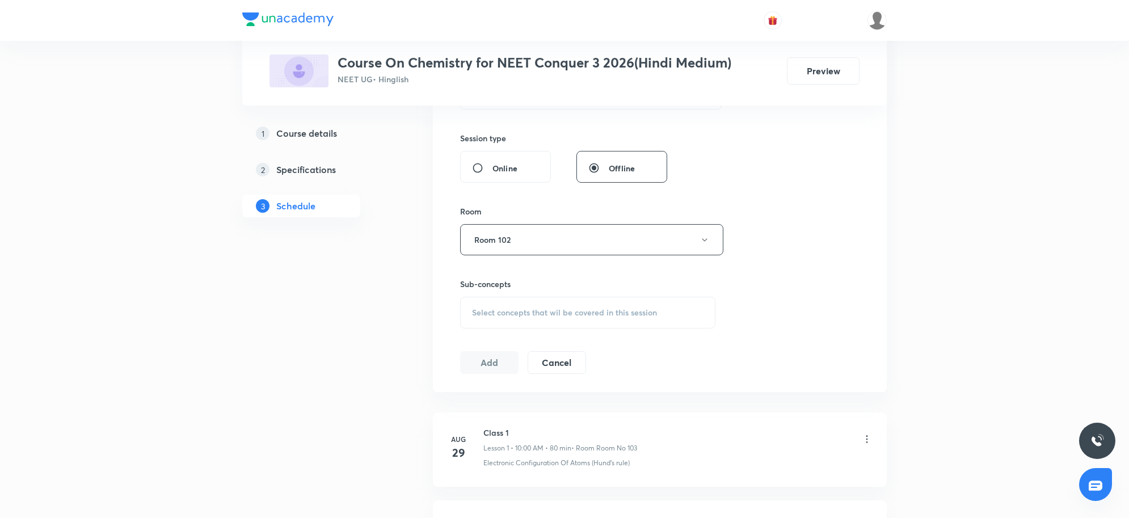
click at [569, 324] on div "Select concepts that wil be covered in this session" at bounding box center [587, 313] width 255 height 32
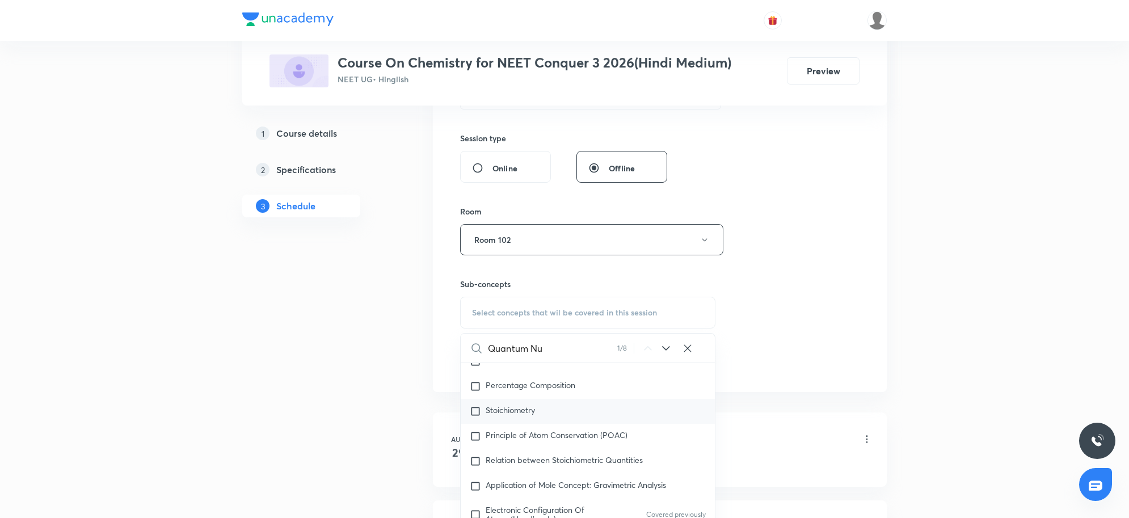
scroll to position [224, 0]
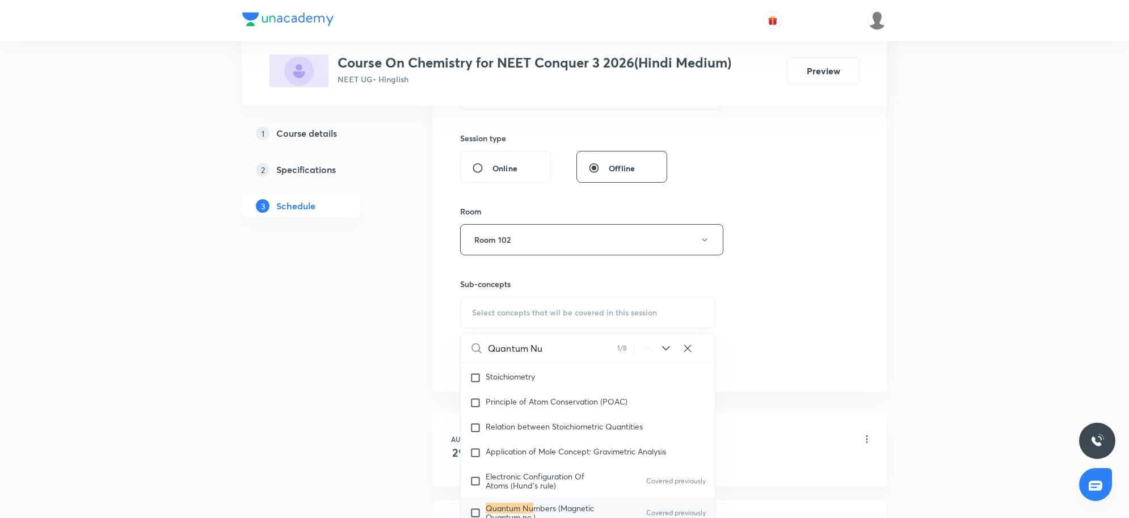
type input "Quantum Nu"
click at [520, 504] on mark "Quantum Nu" at bounding box center [509, 507] width 48 height 11
checkbox input "true"
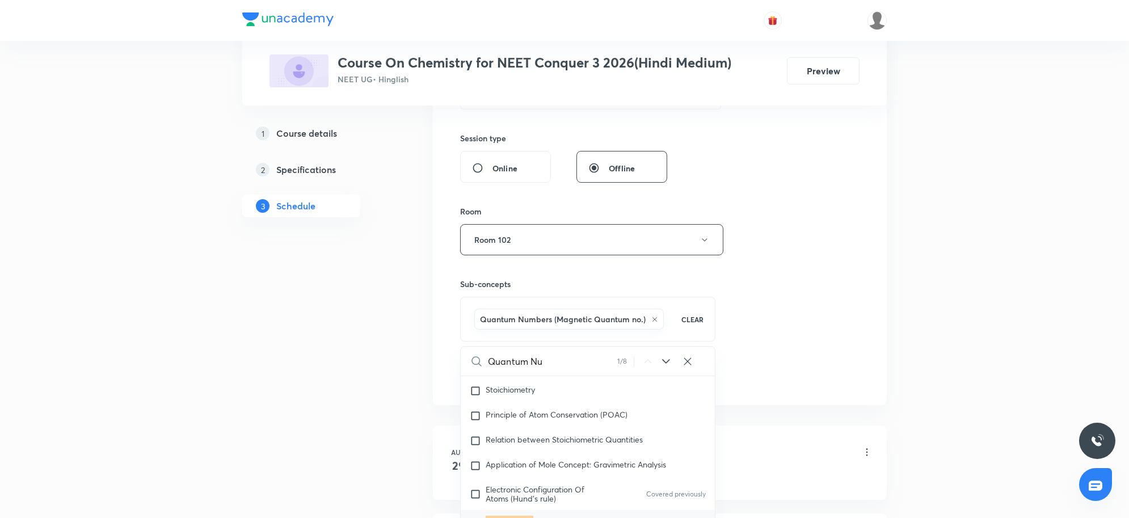
click at [787, 331] on div "Session 6 Live class Session title 7/99 Class 6 ​ Schedule for Sep 4, 2025, 1:1…" at bounding box center [659, 114] width 399 height 546
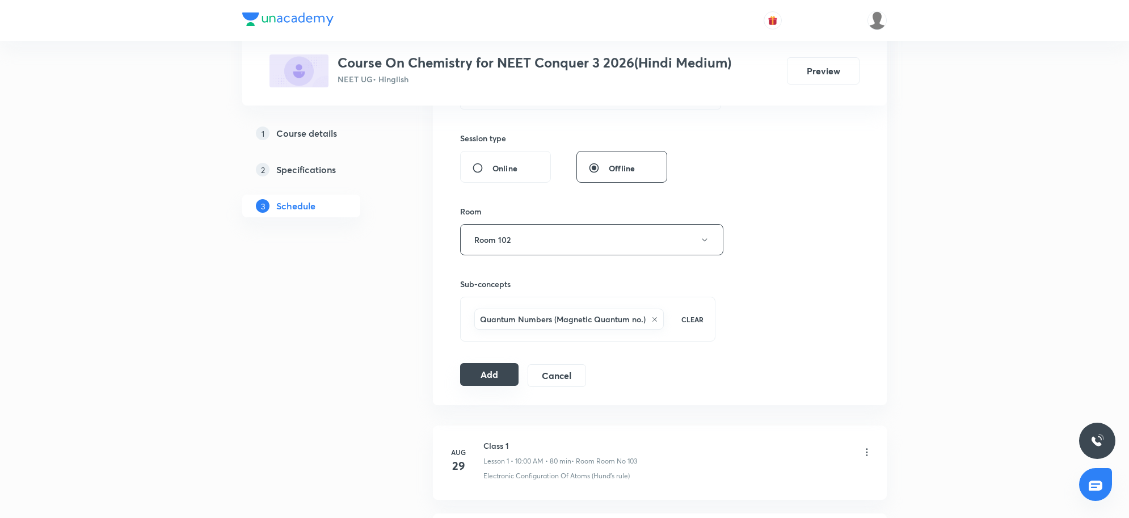
click at [496, 377] on button "Add" at bounding box center [489, 374] width 58 height 23
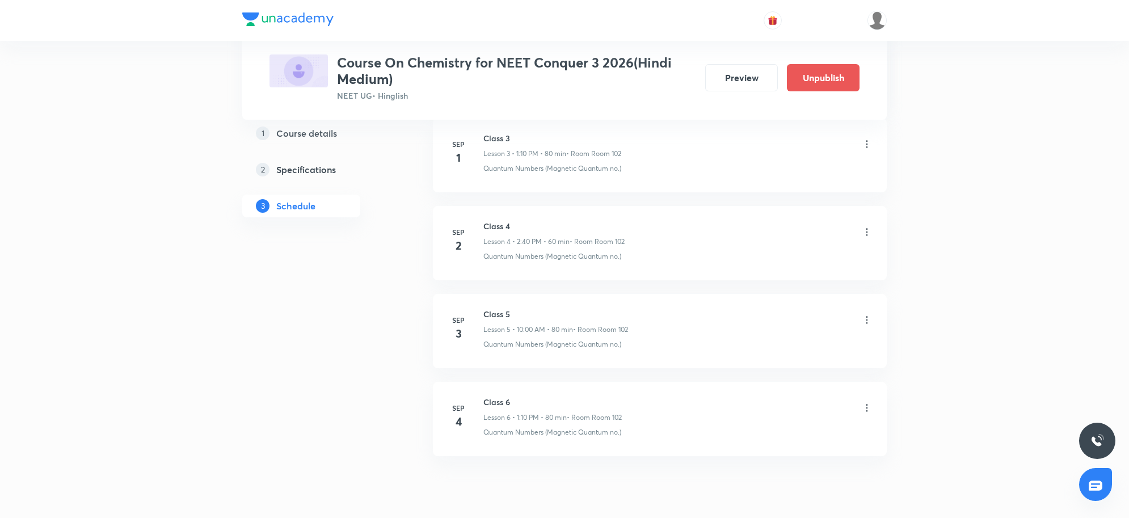
scroll to position [412, 0]
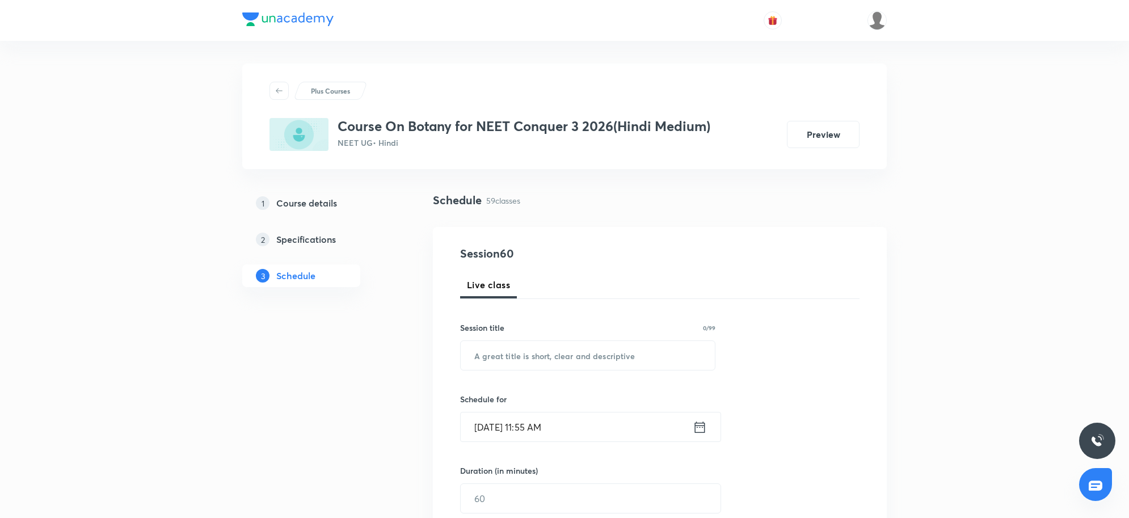
scroll to position [5592, 0]
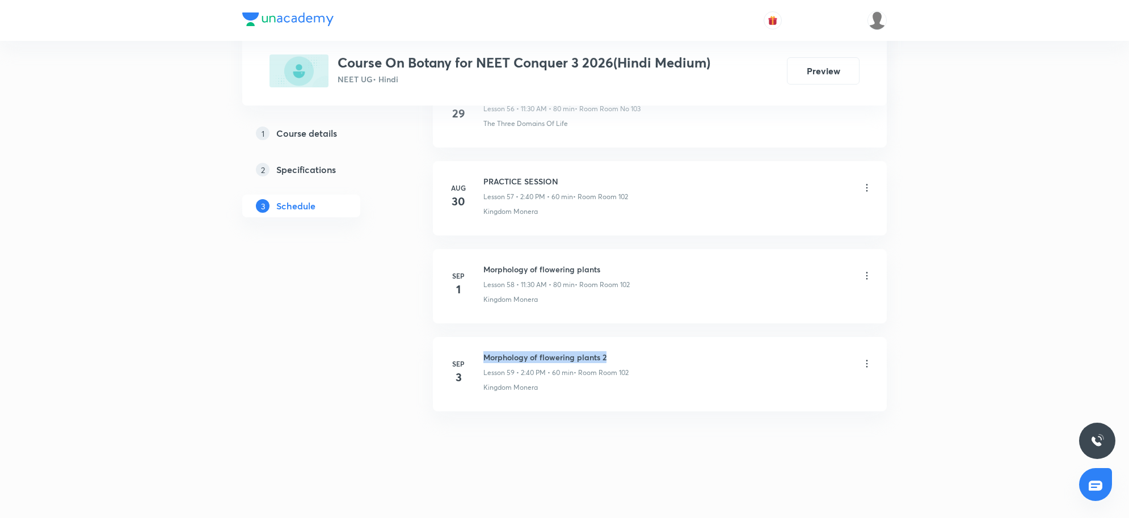
drag, startPoint x: 484, startPoint y: 357, endPoint x: 610, endPoint y: 358, distance: 126.5
click at [610, 358] on h6 "Morphology of flowering plants 2" at bounding box center [555, 357] width 145 height 12
copy h6 "Morphology of flowering plants 2"
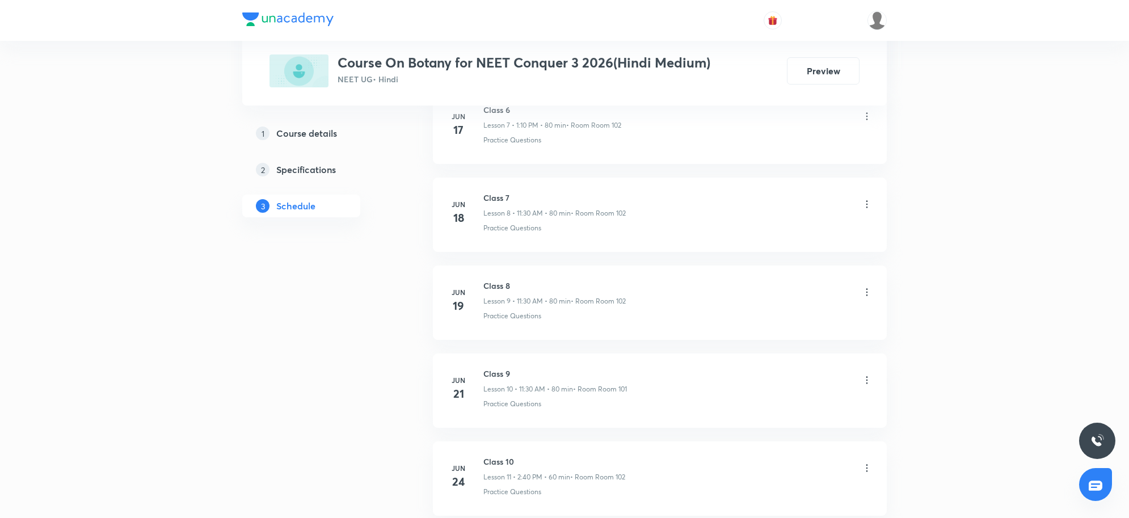
scroll to position [0, 0]
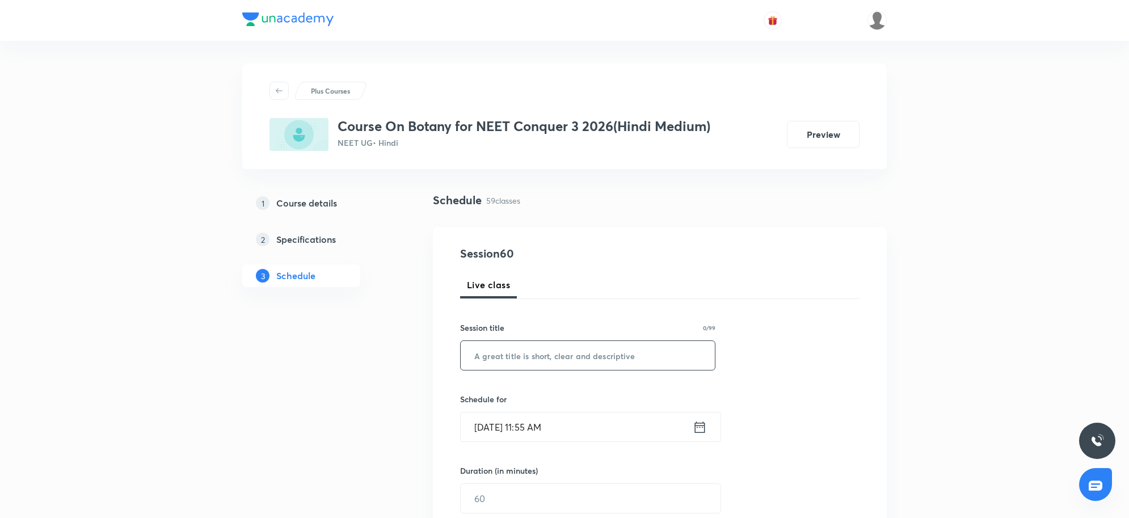
click at [561, 362] on input "text" at bounding box center [588, 355] width 254 height 29
paste input "Morphology of flowering plants 2"
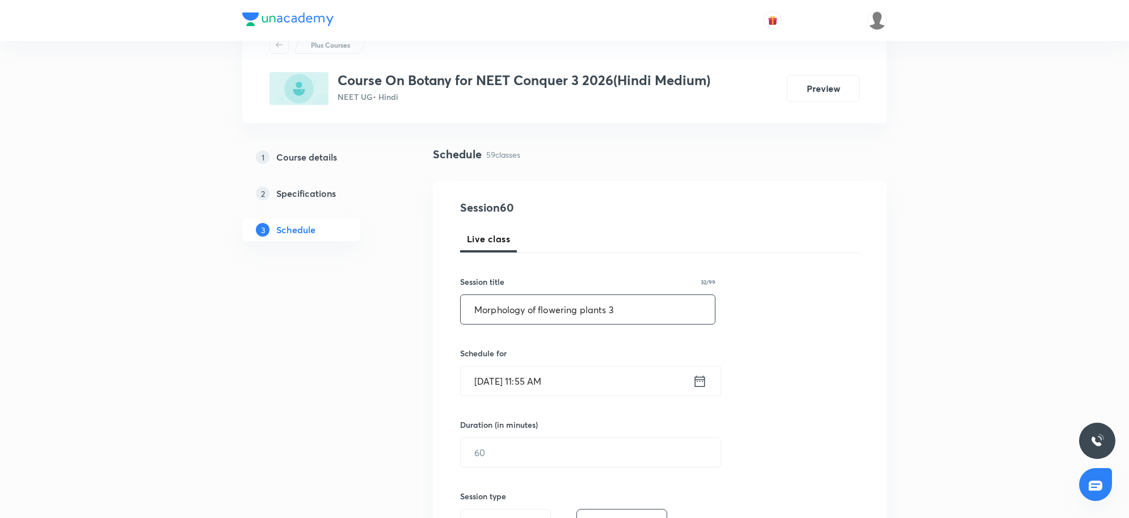
scroll to position [71, 0]
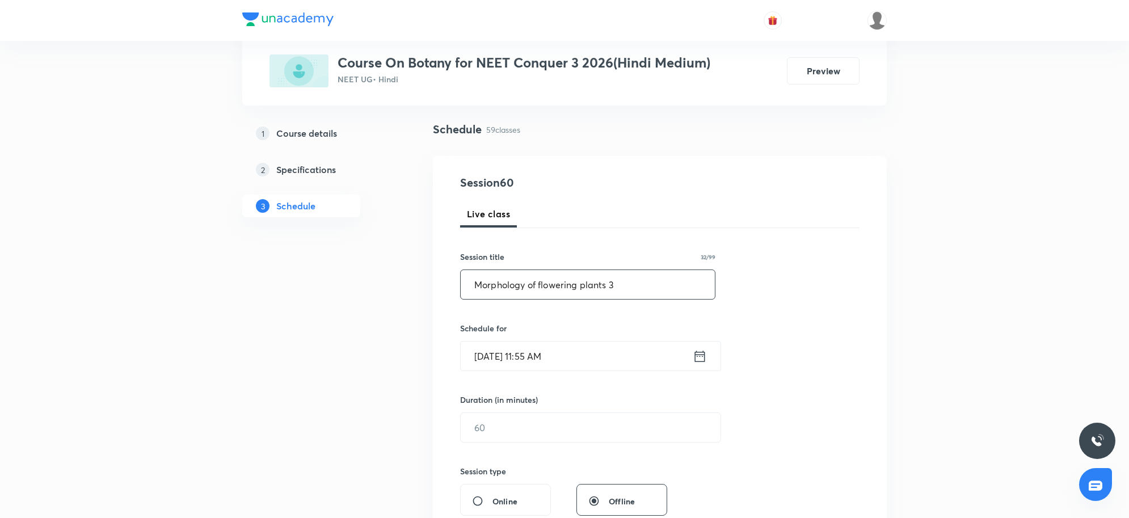
type input "Morphology of flowering plants 3"
click at [561, 362] on input "[DATE] 11:55 AM" at bounding box center [577, 355] width 232 height 29
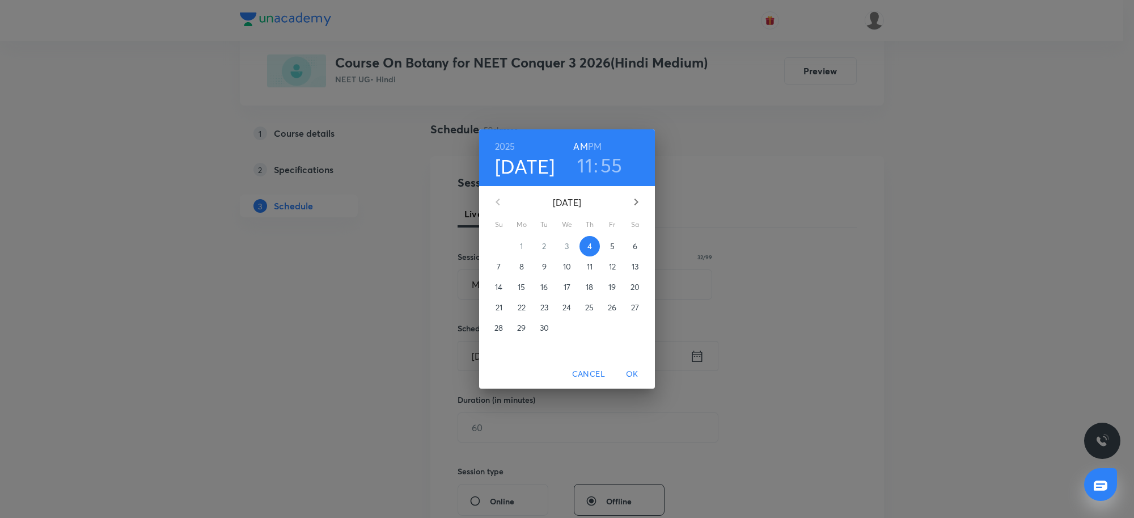
click at [591, 145] on h6 "PM" at bounding box center [595, 146] width 14 height 16
click at [589, 163] on h3 "11" at bounding box center [584, 165] width 15 height 24
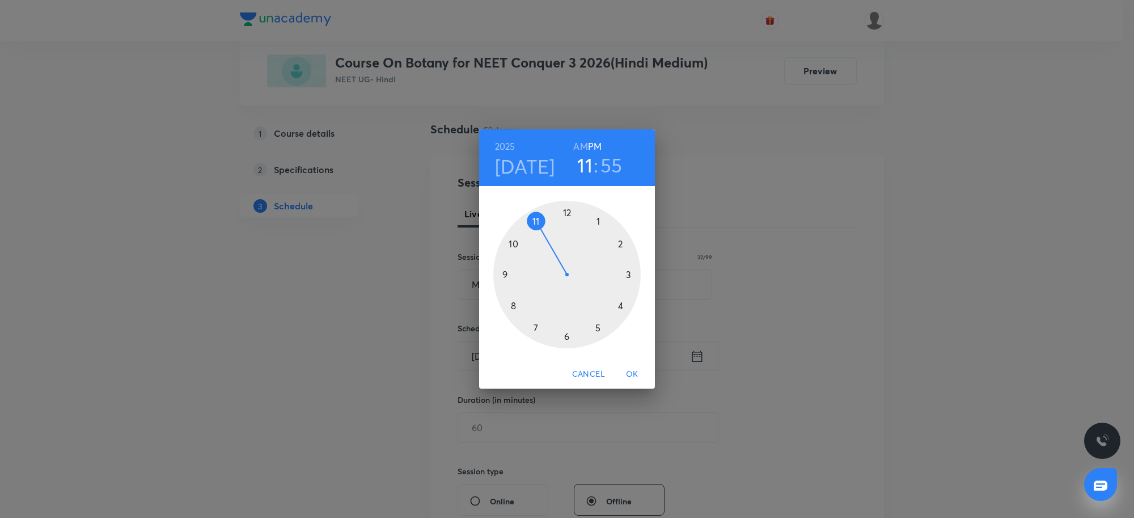
click at [623, 248] on div at bounding box center [566, 274] width 147 height 147
click at [517, 303] on div at bounding box center [566, 274] width 147 height 147
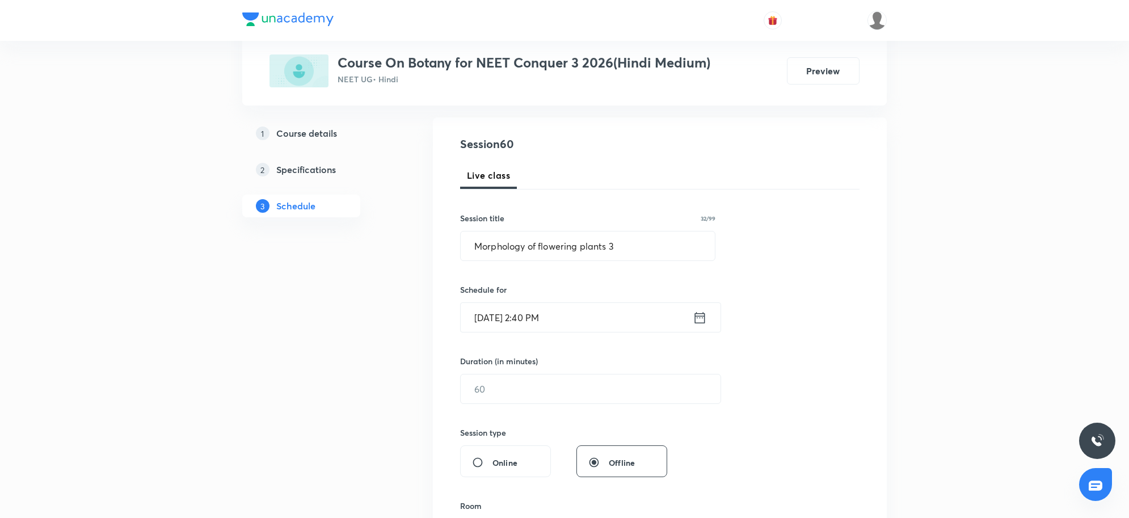
scroll to position [142, 0]
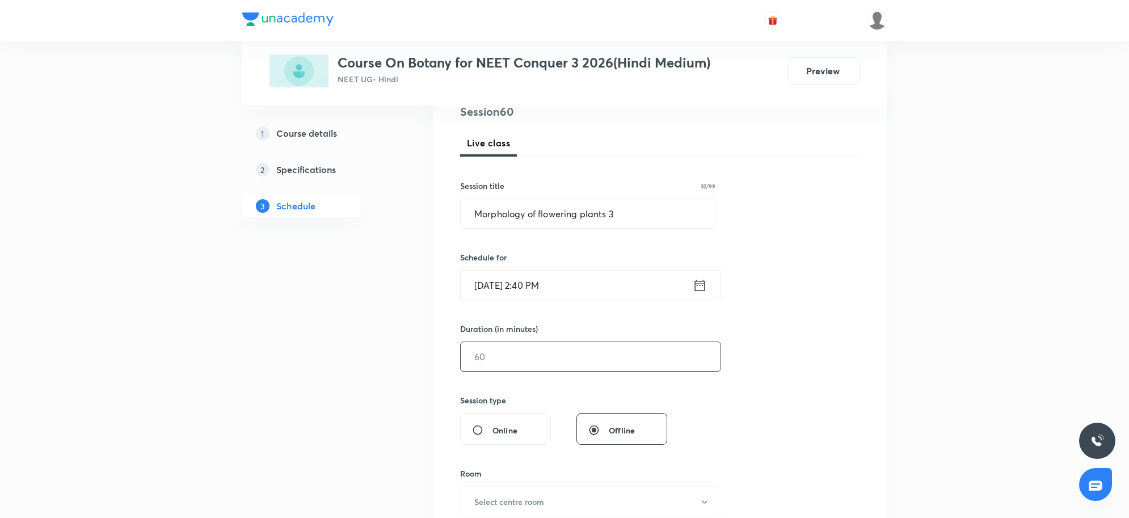
click at [505, 361] on input "text" at bounding box center [591, 356] width 260 height 29
type input "60"
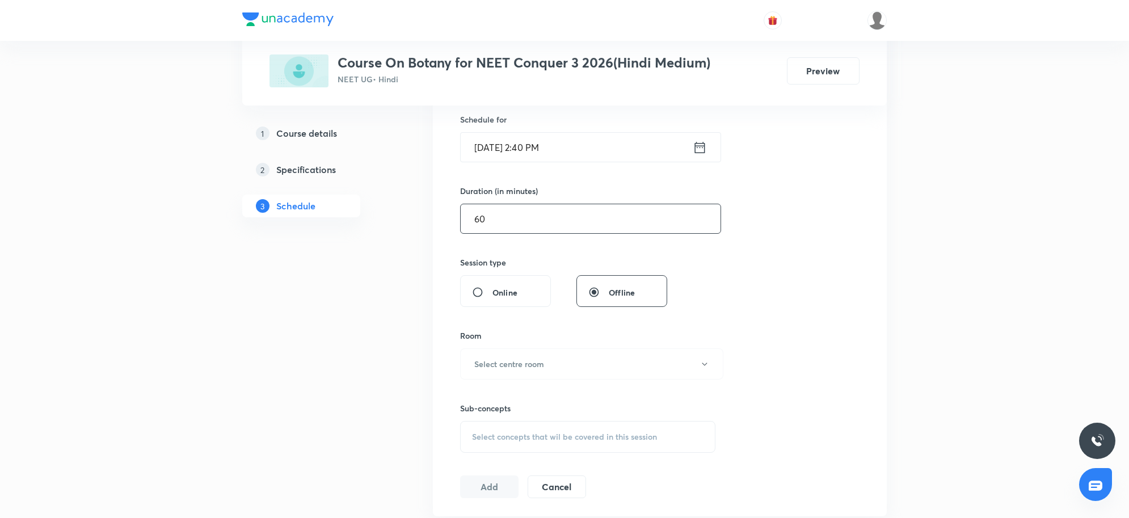
scroll to position [284, 0]
click at [505, 361] on h6 "Select centre room" at bounding box center [509, 360] width 70 height 12
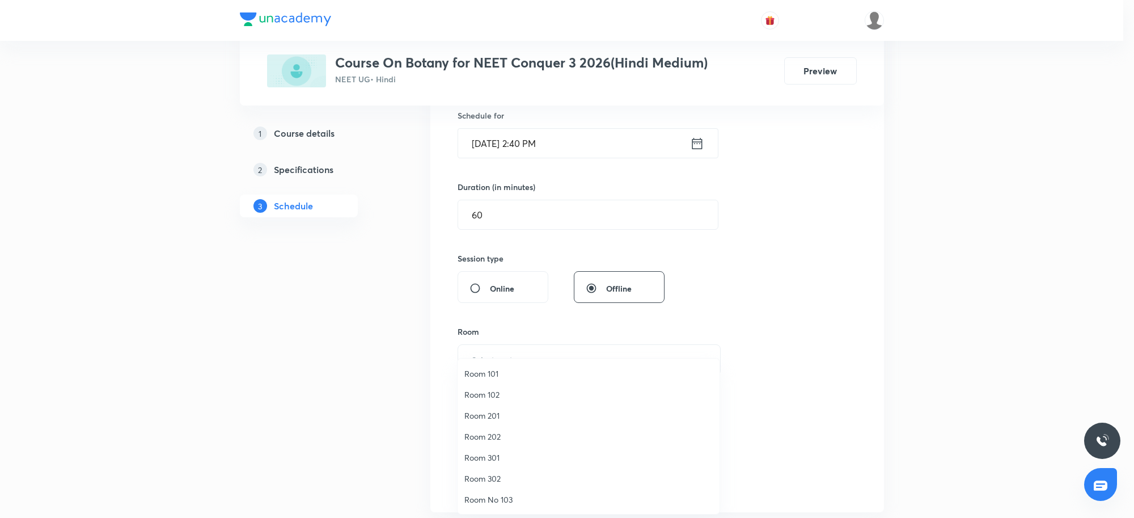
click at [497, 391] on span "Room 102" at bounding box center [588, 394] width 248 height 12
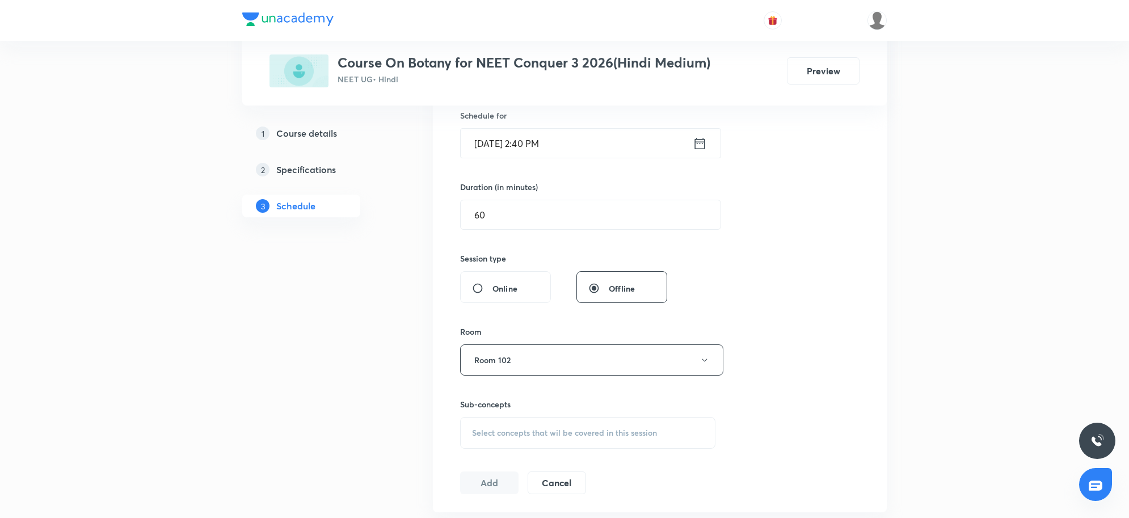
scroll to position [5592, 0]
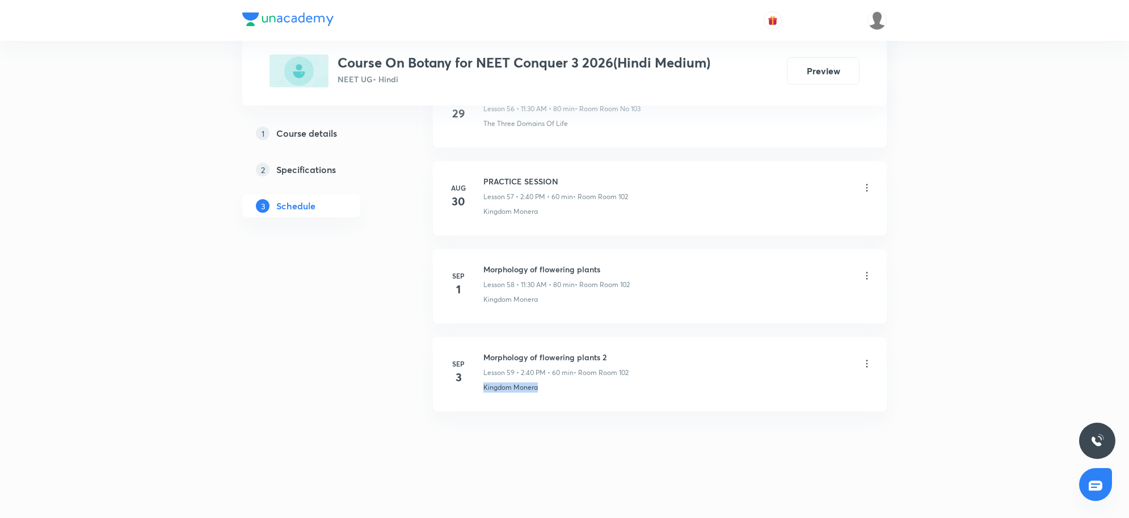
drag, startPoint x: 557, startPoint y: 398, endPoint x: 483, endPoint y: 413, distance: 75.2
copy p "Kingdom Monera"
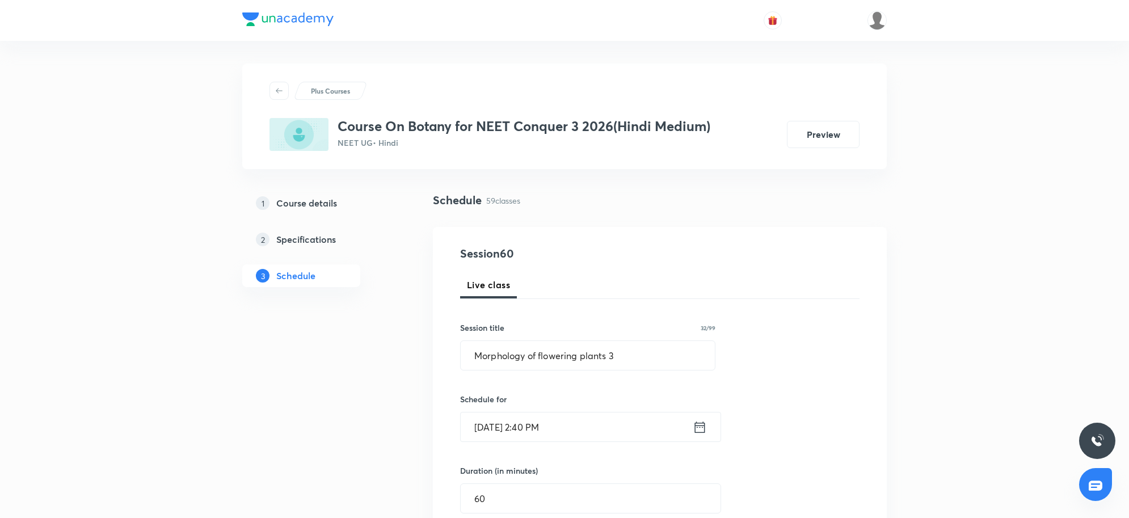
scroll to position [496, 0]
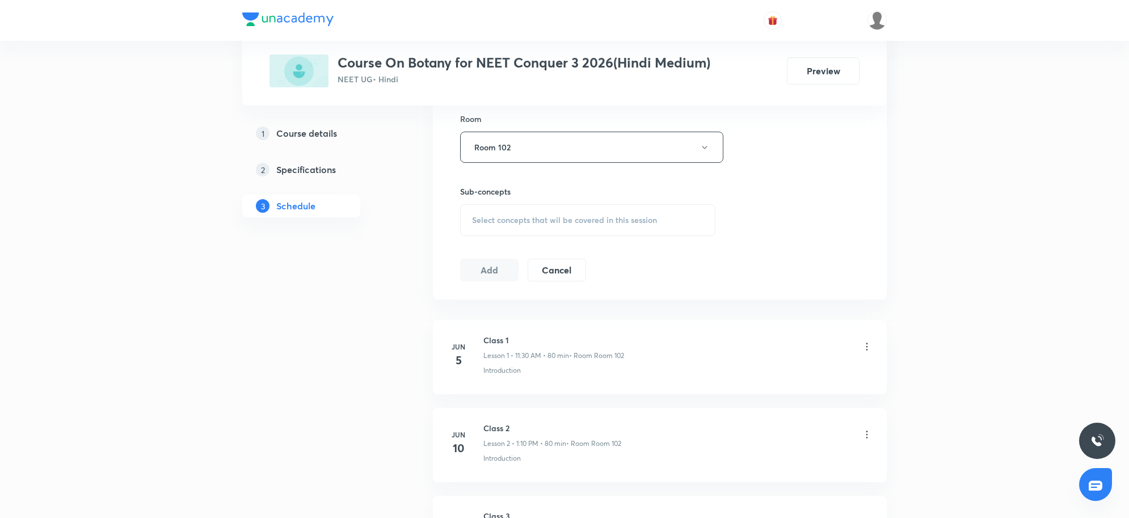
click at [580, 218] on span "Select concepts that wil be covered in this session" at bounding box center [564, 220] width 185 height 9
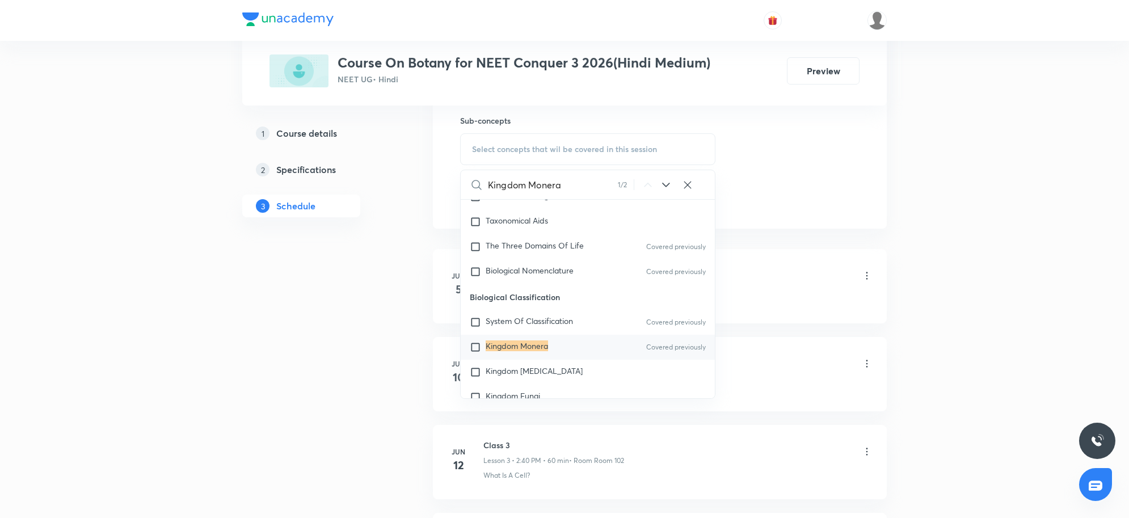
scroll to position [332, 0]
type input "Kingdom Monera"
click at [557, 337] on div "Kingdom Monera Covered previously" at bounding box center [588, 345] width 254 height 25
checkbox input "true"
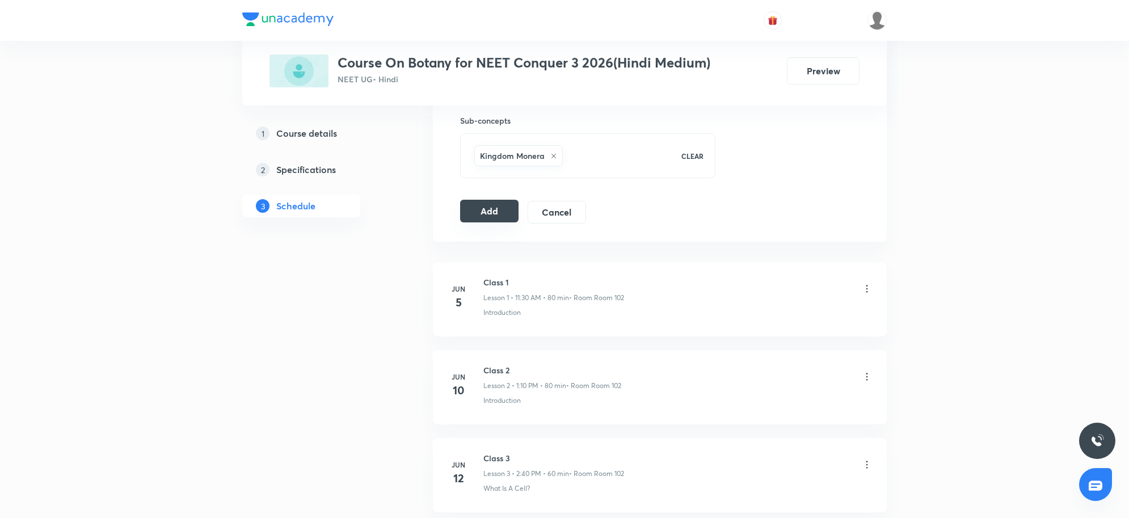
click at [480, 216] on button "Add" at bounding box center [489, 211] width 58 height 23
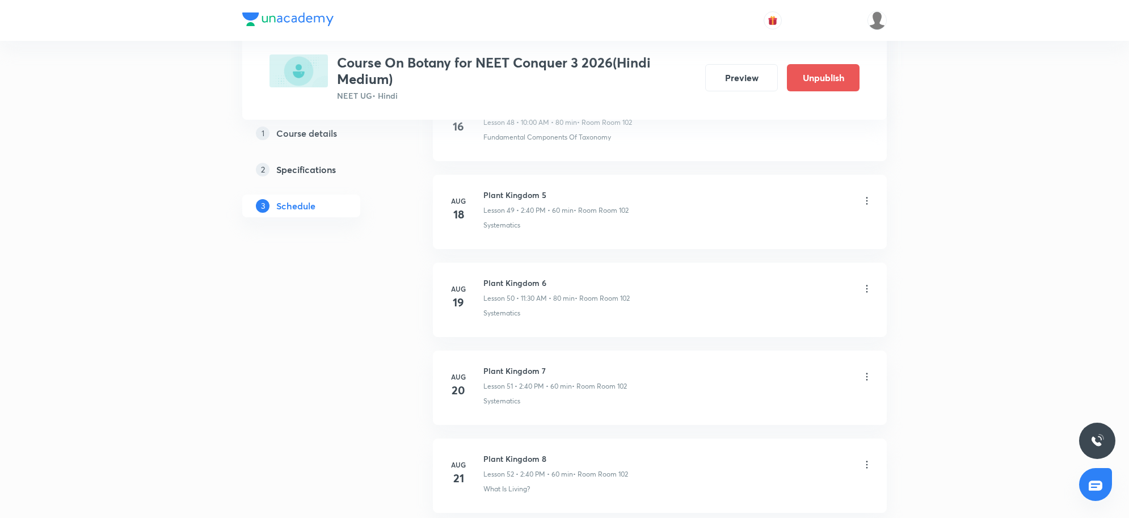
scroll to position [5172, 0]
